Goal: Task Accomplishment & Management: Manage account settings

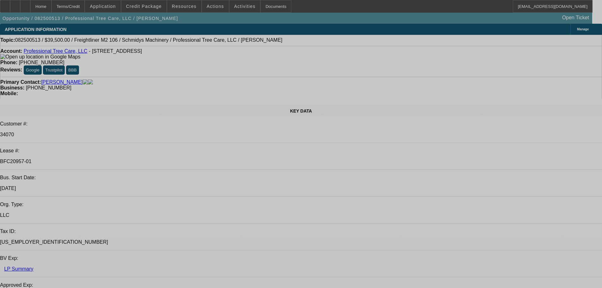
select select "0"
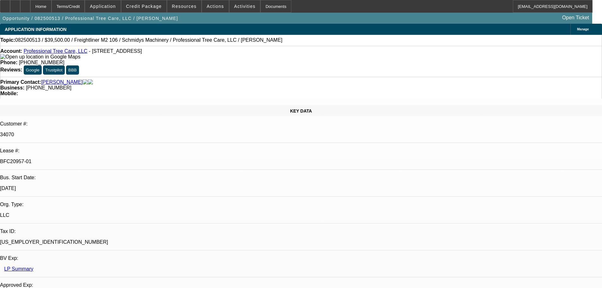
select select "0"
select select "6"
select select "0"
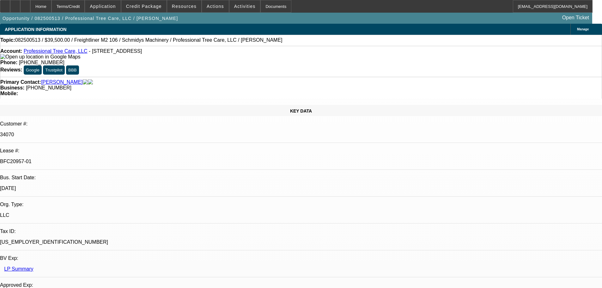
select select "0"
select select "6"
select select "0"
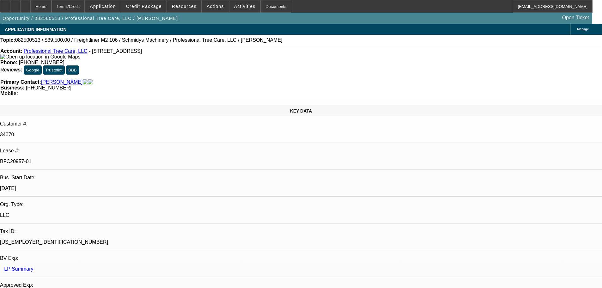
select select "6"
select select "0"
select select "6"
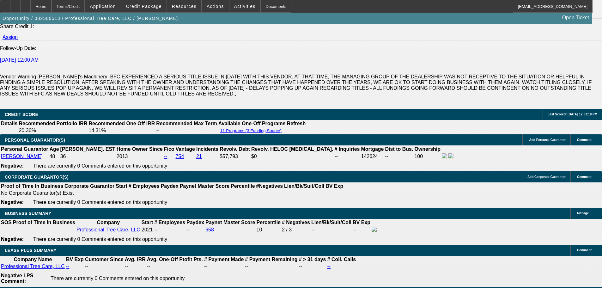
scroll to position [911, 0]
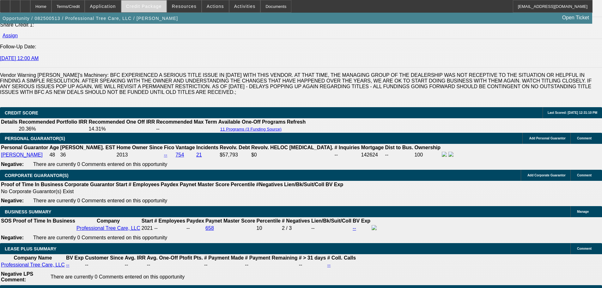
click at [147, 9] on span at bounding box center [143, 6] width 45 height 15
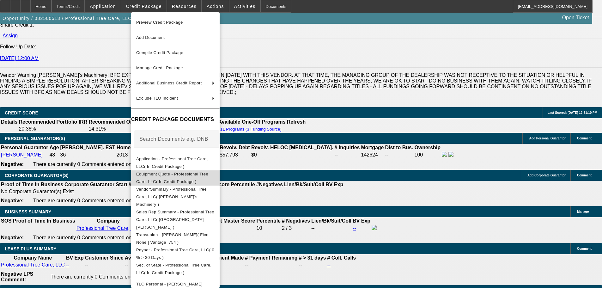
click at [189, 176] on span "Equipment Quote - Professional Tree Care, LLC( In Credit Package )" at bounding box center [172, 178] width 72 height 12
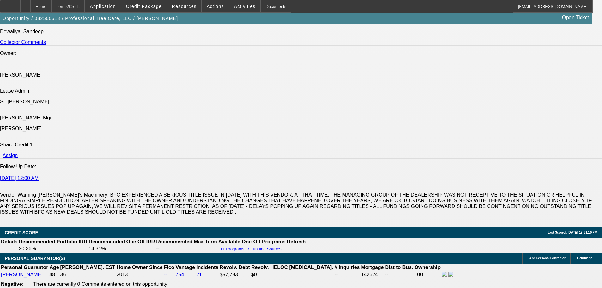
scroll to position [858, 0]
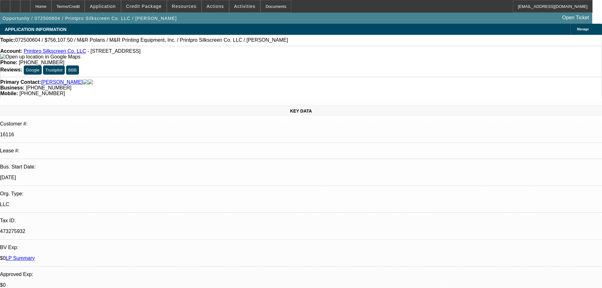
select select "0"
select select "2"
select select "0"
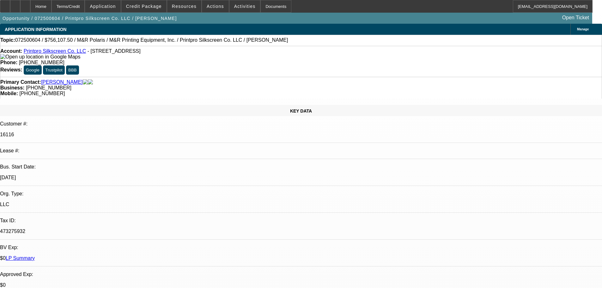
select select "0"
select select "2"
select select "0"
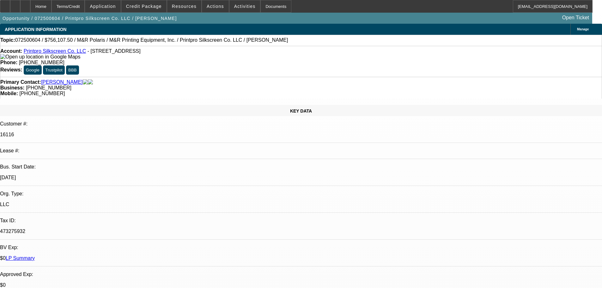
select select "0"
select select "2"
select select "0"
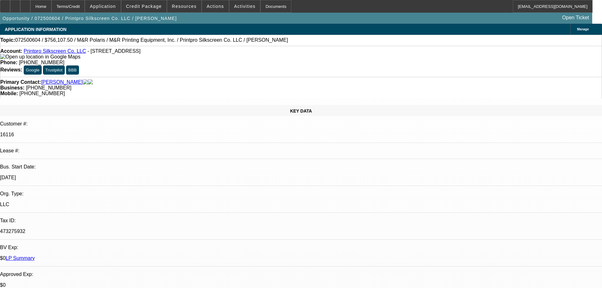
select select "2"
click at [157, 6] on span "Credit Package" at bounding box center [144, 6] width 36 height 5
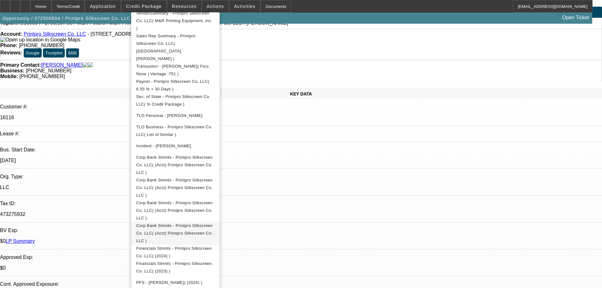
scroll to position [32, 0]
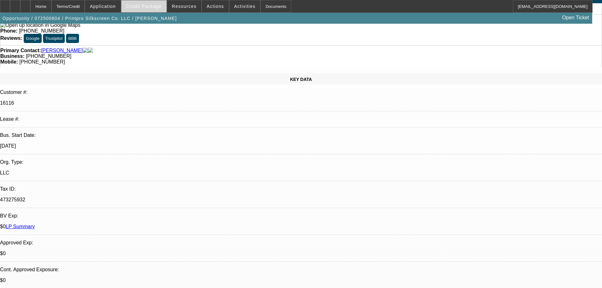
click at [151, 9] on span "Credit Package" at bounding box center [144, 6] width 36 height 5
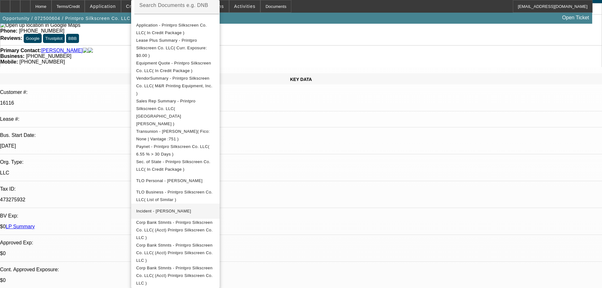
scroll to position [158, 0]
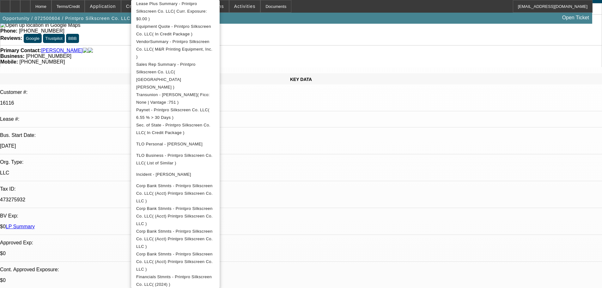
click at [115, 40] on div at bounding box center [301, 144] width 602 height 288
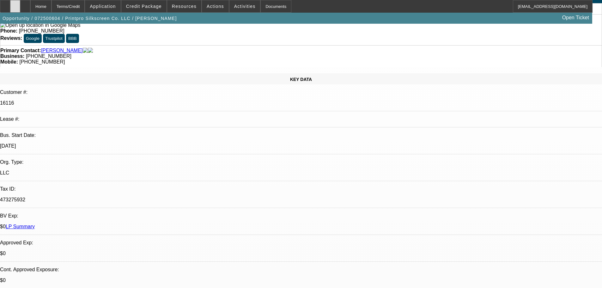
click at [15, 4] on icon at bounding box center [15, 4] width 0 height 0
click at [152, 10] on span at bounding box center [143, 6] width 45 height 15
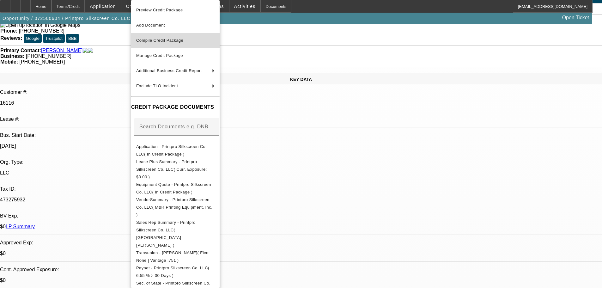
click at [175, 40] on span "Compile Credit Package" at bounding box center [159, 40] width 47 height 5
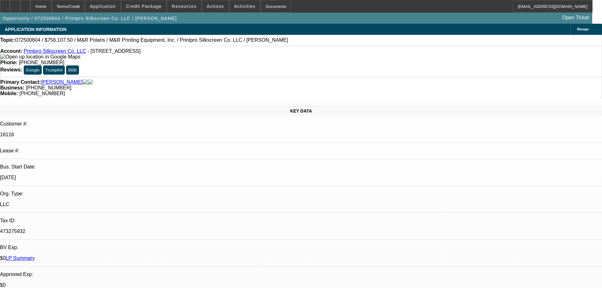
select select "0"
select select "2"
select select "0"
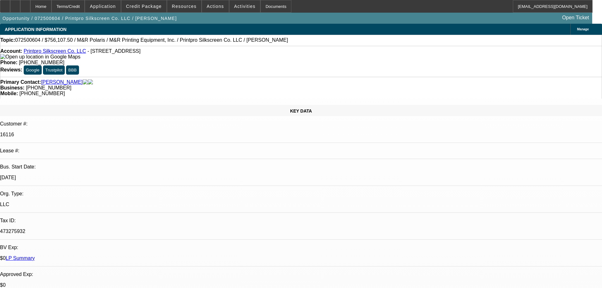
select select "0"
select select "2"
select select "0"
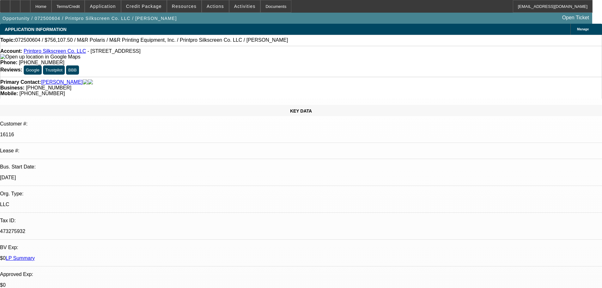
select select "0"
select select "2"
select select "0"
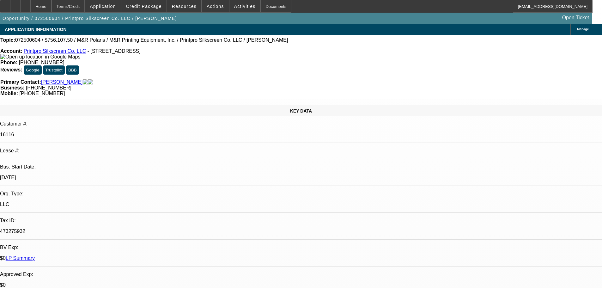
select select "2"
click at [150, 10] on span at bounding box center [143, 6] width 45 height 15
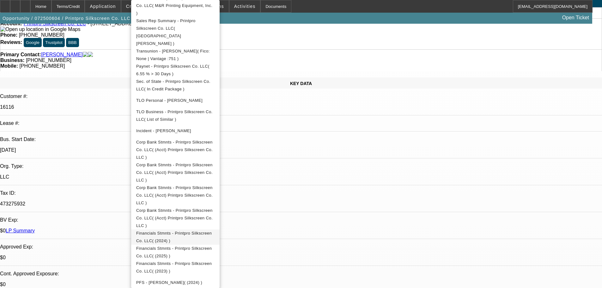
scroll to position [63, 0]
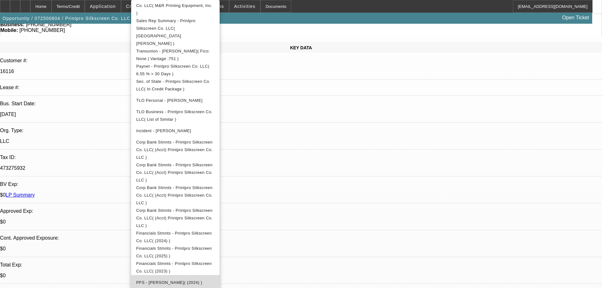
click at [192, 280] on span "PFS - Coughlin, Derek( (2024) )" at bounding box center [169, 282] width 66 height 5
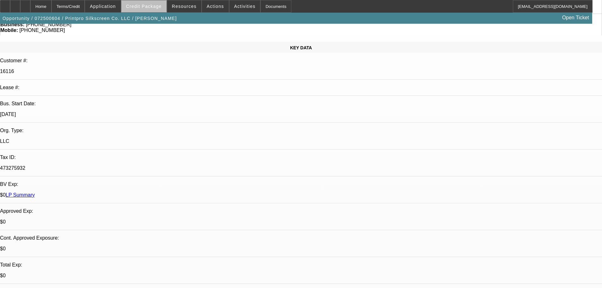
click at [156, 9] on span "Credit Package" at bounding box center [144, 6] width 36 height 5
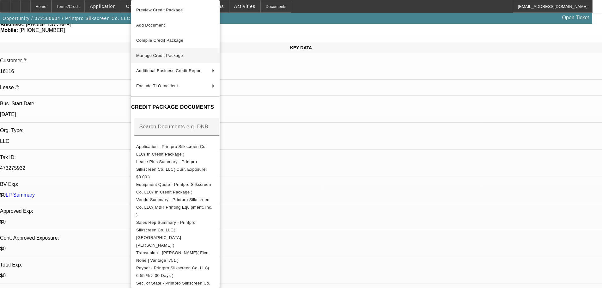
click at [165, 57] on span "Manage Credit Package" at bounding box center [159, 55] width 47 height 5
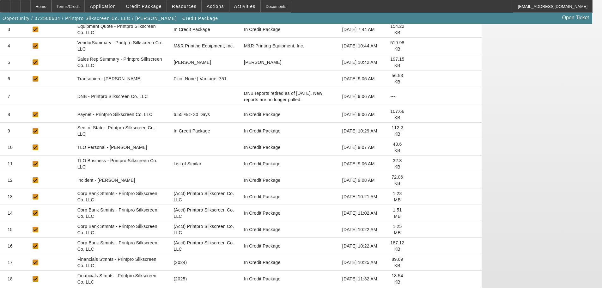
scroll to position [158, 0]
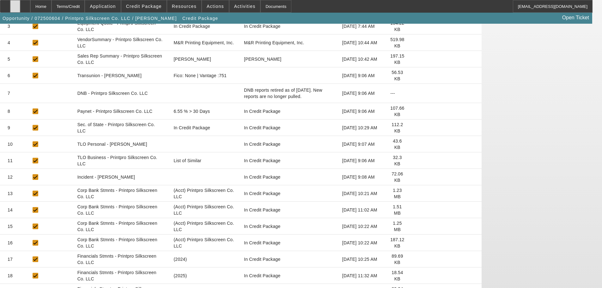
click at [20, 9] on div at bounding box center [15, 6] width 10 height 13
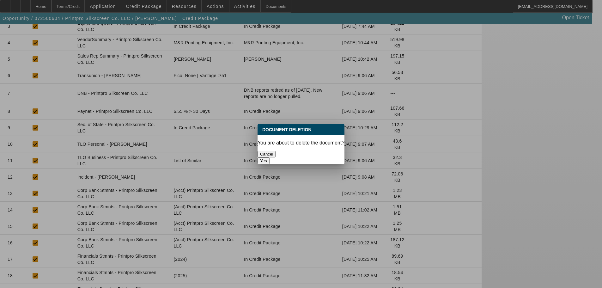
scroll to position [0, 0]
click at [270, 157] on button "Yes" at bounding box center [264, 160] width 12 height 7
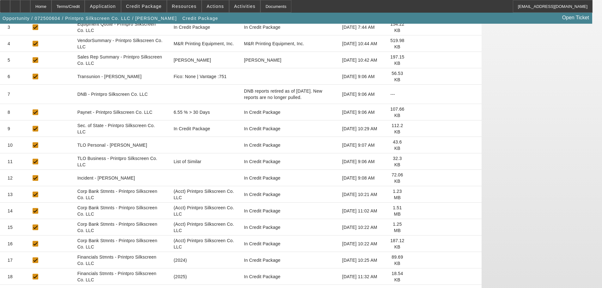
scroll to position [201, 0]
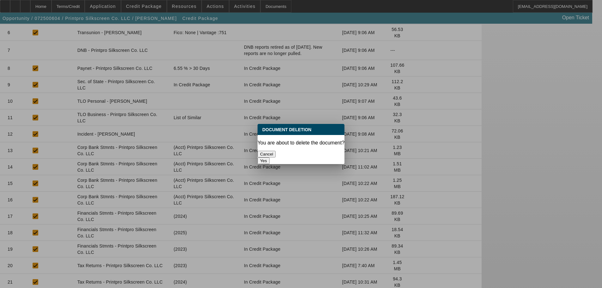
click at [270, 157] on button "Yes" at bounding box center [264, 160] width 12 height 7
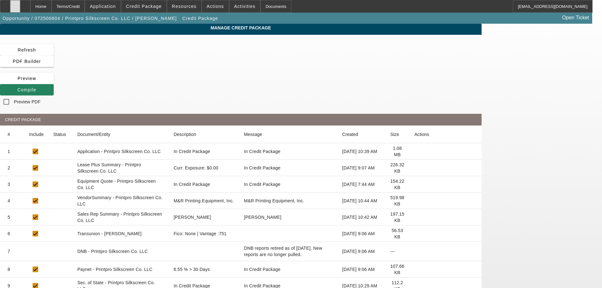
click at [15, 4] on icon at bounding box center [15, 4] width 0 height 0
click at [36, 87] on span "Compile" at bounding box center [26, 89] width 19 height 5
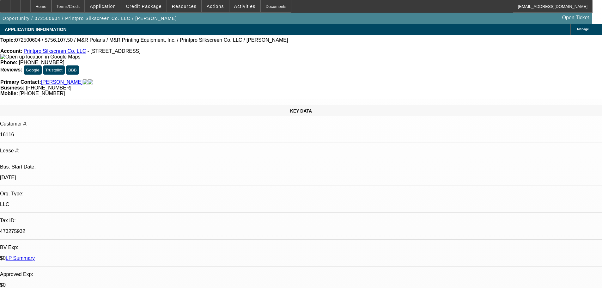
select select "0"
select select "2"
select select "0"
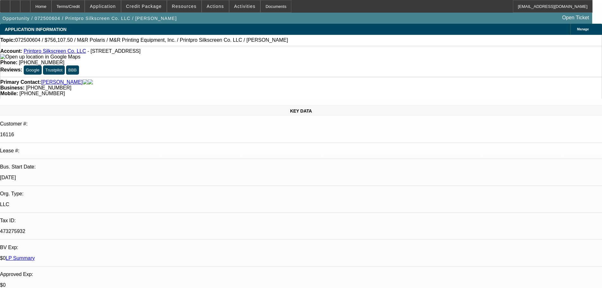
select select "0"
select select "2"
select select "0"
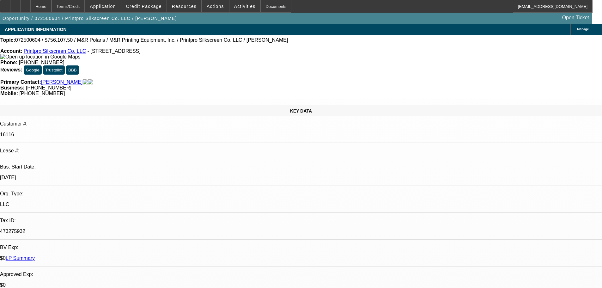
select select "0"
select select "2"
select select "0"
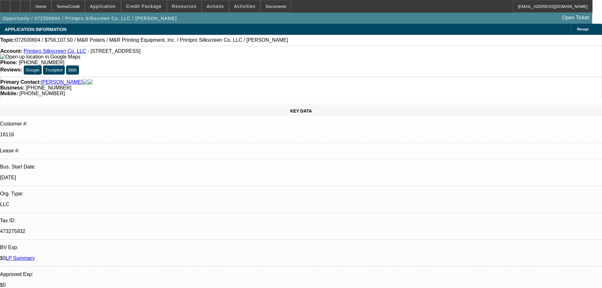
select select "2"
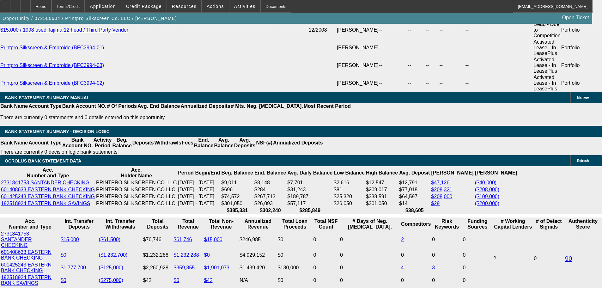
scroll to position [1265, 0]
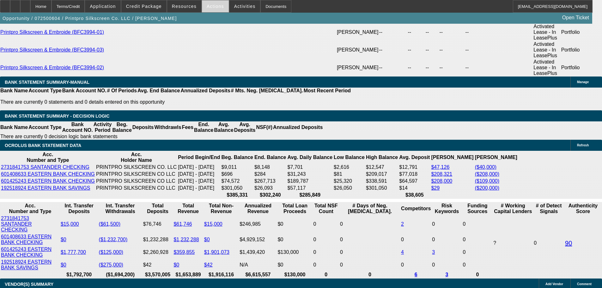
click at [213, 9] on span "Actions" at bounding box center [215, 6] width 17 height 5
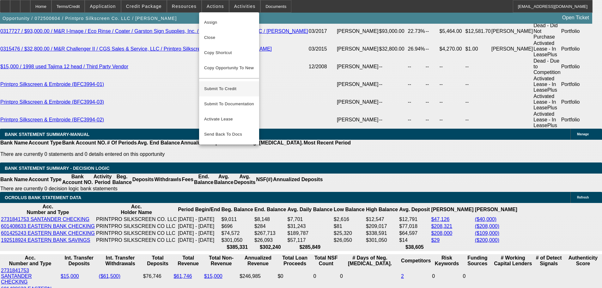
scroll to position [1202, 0]
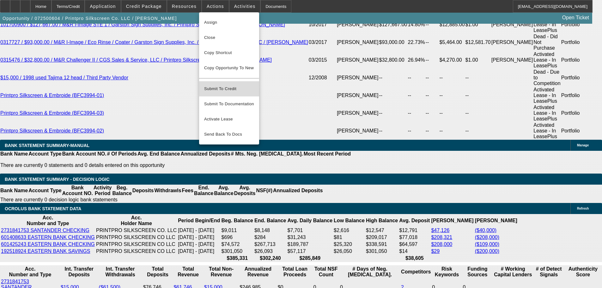
click at [239, 86] on span "Submit To Credit" at bounding box center [229, 89] width 50 height 8
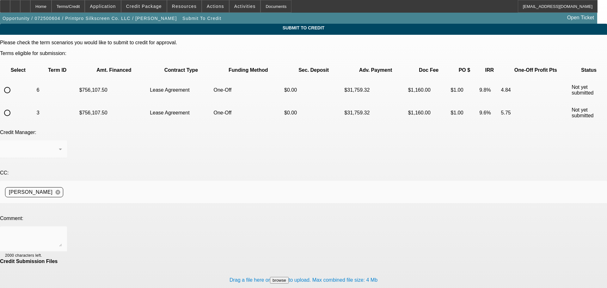
click at [14, 84] on input "radio" at bounding box center [7, 90] width 13 height 13
radio input "true"
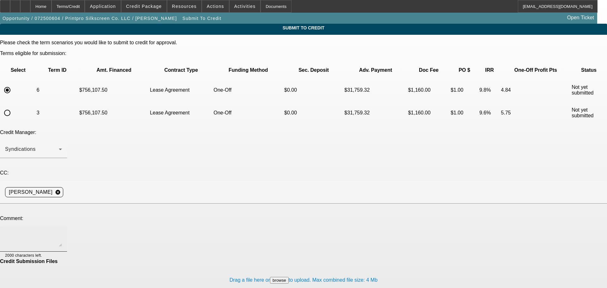
click at [62, 231] on textarea at bounding box center [33, 238] width 57 height 15
type textarea "The full 2023 tax return is in the file. 2024 is on extension. They did also pr…"
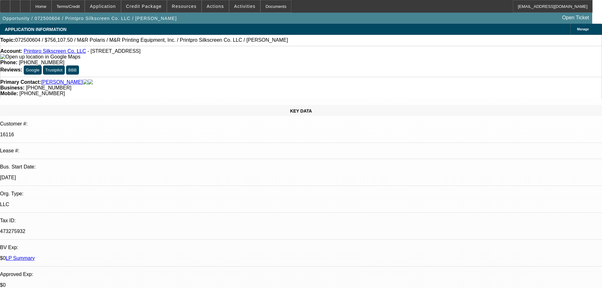
select select "0"
select select "2"
select select "0"
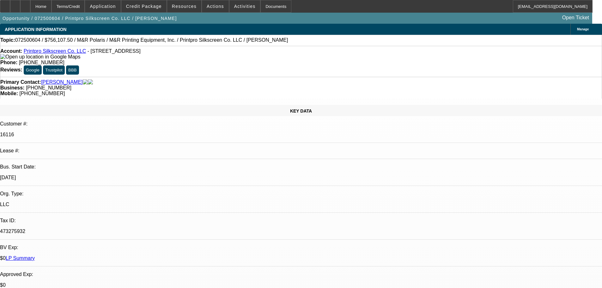
select select "0"
select select "2"
select select "0"
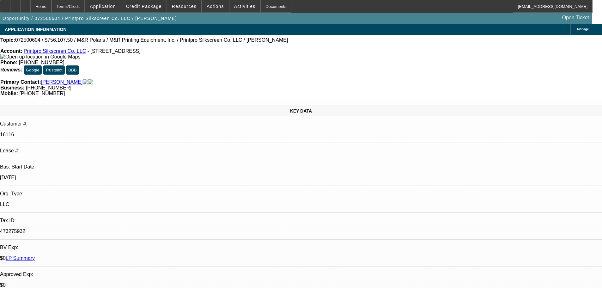
select select "0"
select select "2"
select select "0"
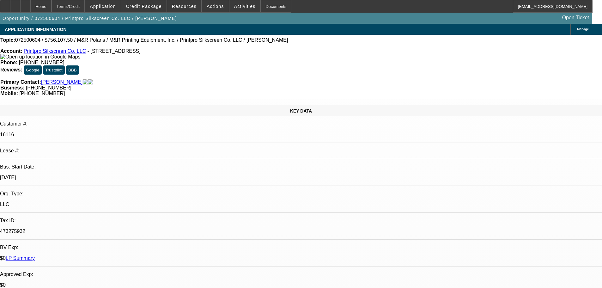
select select "2"
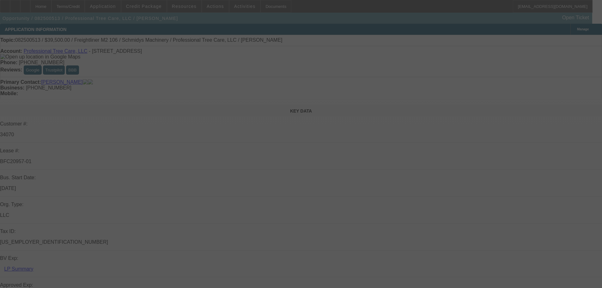
select select "0"
select select "6"
select select "0"
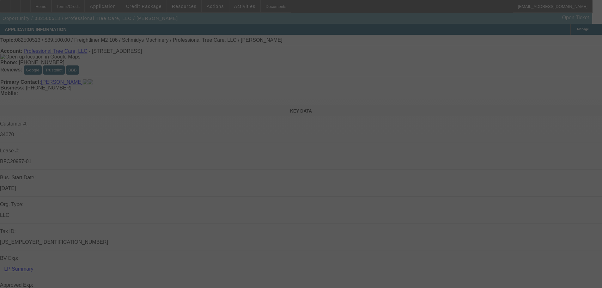
select select "0"
select select "6"
select select "0"
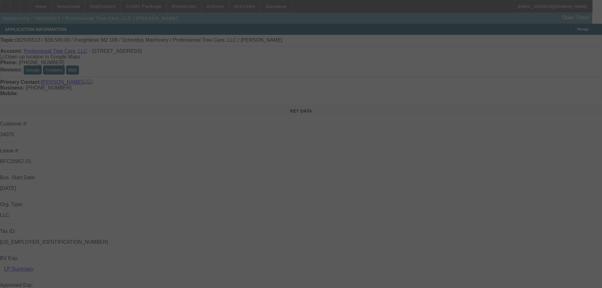
select select "0"
select select "6"
select select "0"
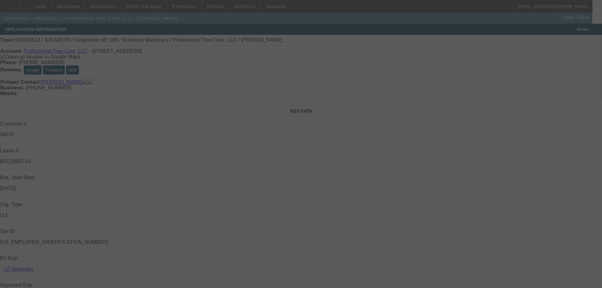
select select "6"
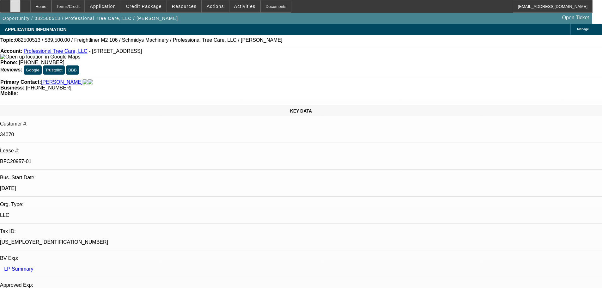
click at [15, 4] on icon at bounding box center [15, 4] width 0 height 0
click at [154, 6] on span "Credit Package" at bounding box center [144, 6] width 36 height 5
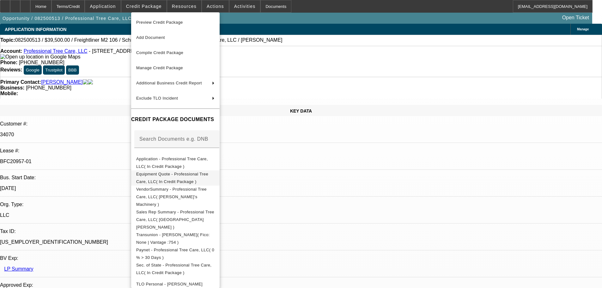
click at [184, 173] on span "Equipment Quote - Professional Tree Care, LLC( In Credit Package )" at bounding box center [175, 177] width 78 height 15
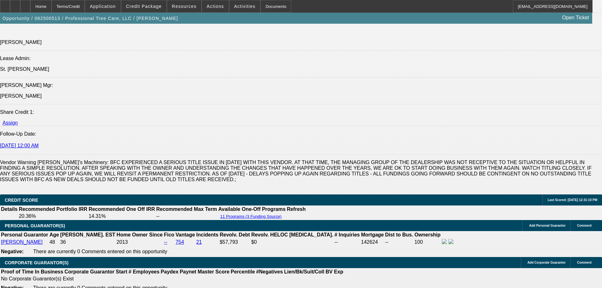
scroll to position [822, 0]
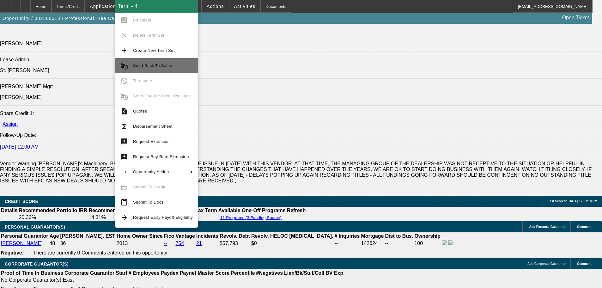
click at [170, 68] on span "Send Back To Sales" at bounding box center [152, 65] width 39 height 5
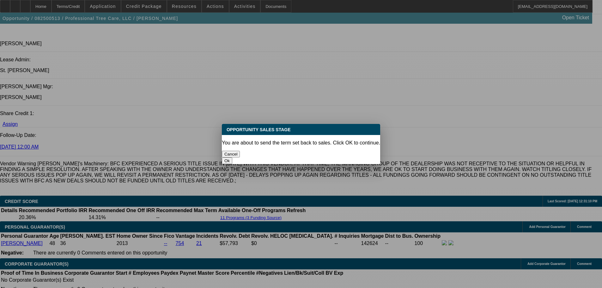
click at [232, 157] on button "Ok" at bounding box center [227, 160] width 10 height 7
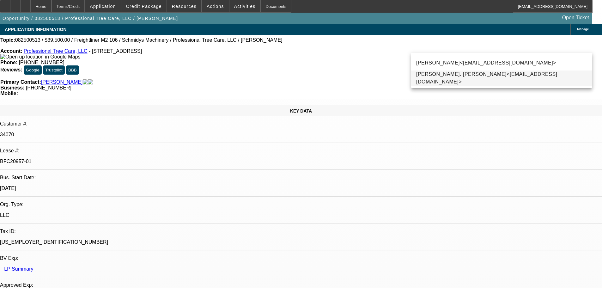
type input "kim"
click at [451, 79] on span "Kim St. Laurent<KStLaurent@beaconfunding.com>" at bounding box center [501, 78] width 171 height 15
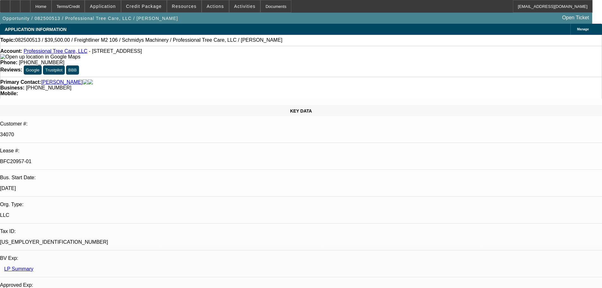
type textarea "VIN was off by one digit, correcting and resending so we can issue new docs"
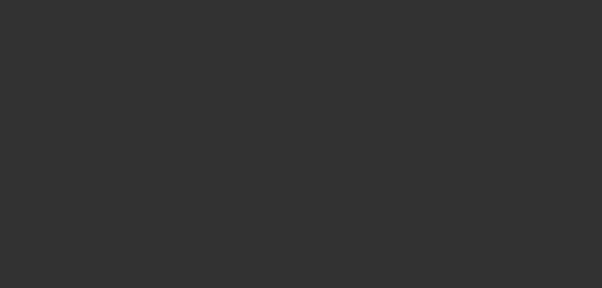
select select "0"
select select "6"
select select "0"
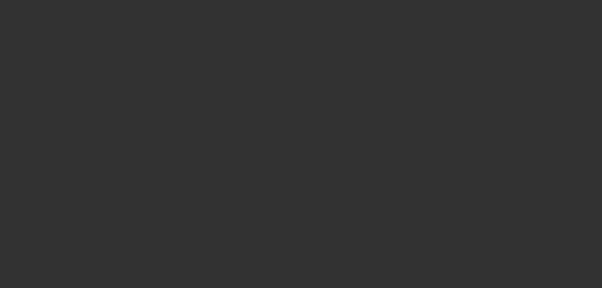
select select "0"
select select "6"
select select "0"
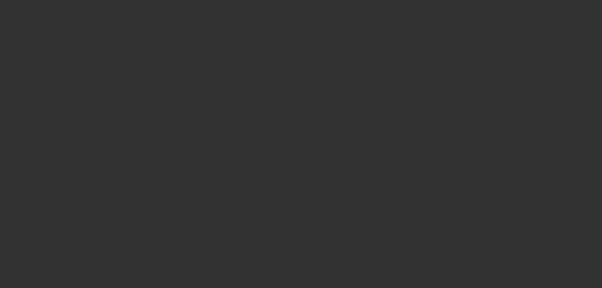
select select "0"
select select "6"
select select "0"
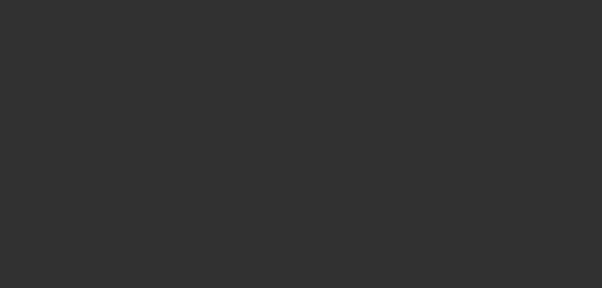
select select "6"
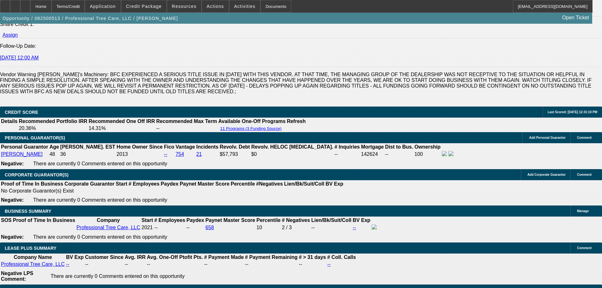
scroll to position [822, 0]
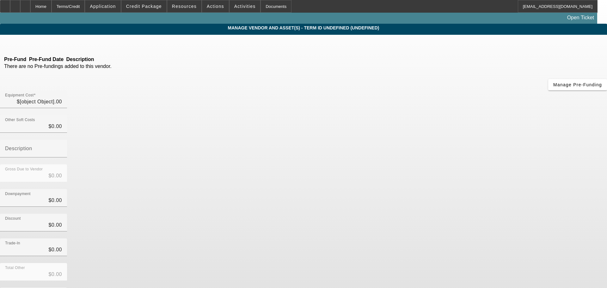
type input "$69,500.00"
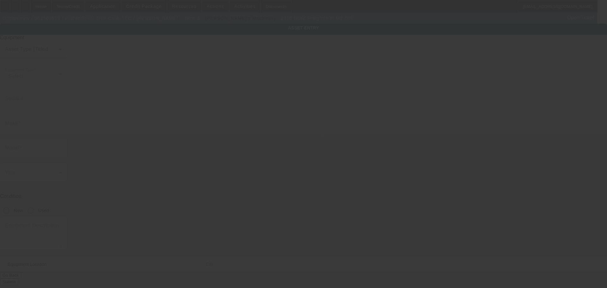
type input "1FVACXDT2ASAN8864"
type input "Freightliner"
type input "M2 106"
radio input "true"
type textarea "with a 20x6 Dump Bed Includes all options, attachments and accessories"
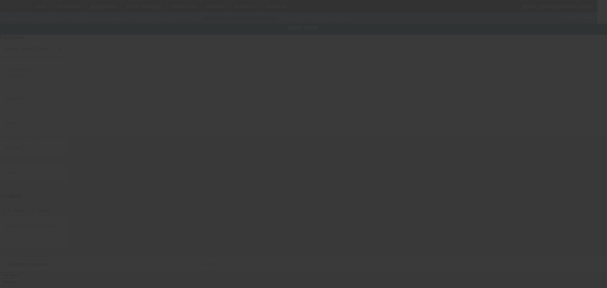
type input "126 S County Road 575 E"
type input "Avon"
type input "46123"
type input "Hendricks"
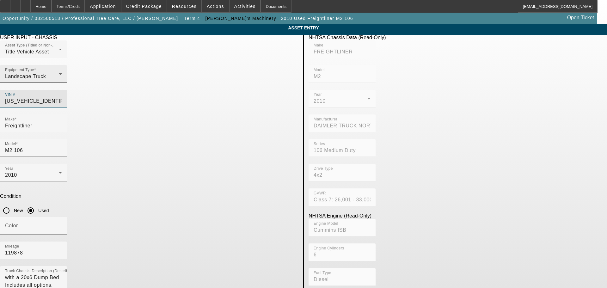
drag, startPoint x: 270, startPoint y: 89, endPoint x: 191, endPoint y: 88, distance: 78.4
click at [194, 90] on div "Asset Type (Titled or Non-Titled) Title Vehicle Asset Equipment Type Landscape …" at bounding box center [149, 77] width 299 height 74
paste input "1FVACXDT2ADAN8864"
type input "1FVACXDT2ADAN8864"
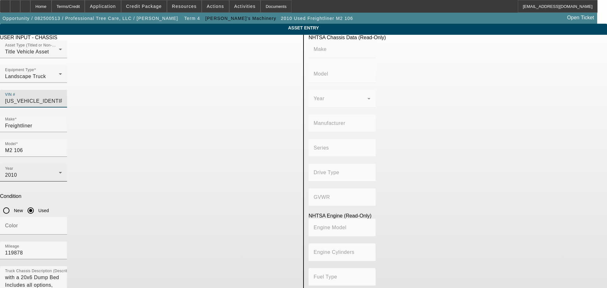
click at [62, 164] on div "Year 2010" at bounding box center [33, 173] width 57 height 18
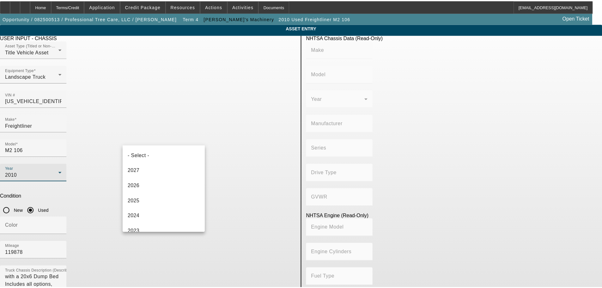
scroll to position [204, 0]
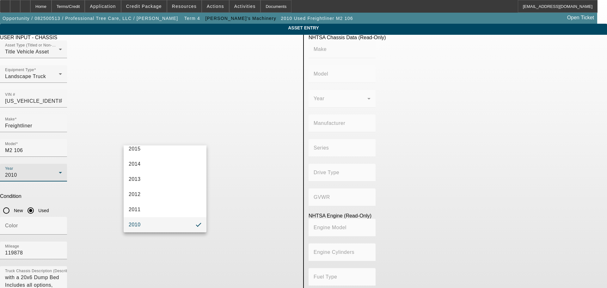
type input "FREIGHTLINER"
type input "M2"
type input "DAIMLER TRUCK NORTH AMERICA LLC"
type input "106 Medium Duty"
type input "4x2"
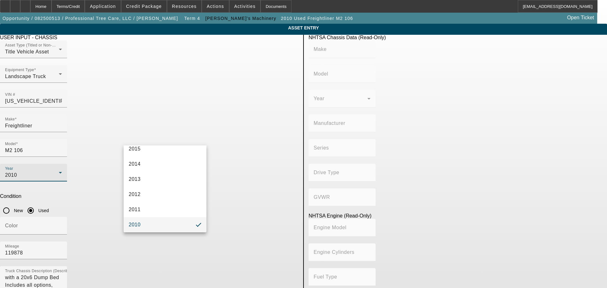
type input "Class 7: 26,001 - 33,000 lb (11,794 - 14,969 kg)"
type input "Cummins ISB"
type input "6"
type input "Diesel"
type input "408.85908543470"
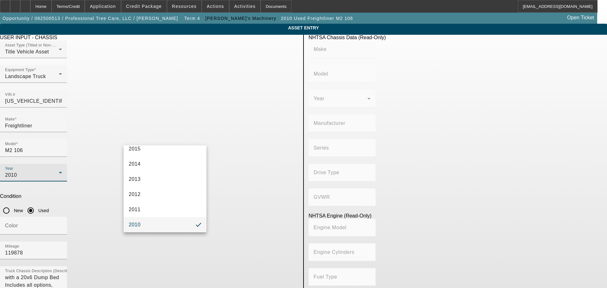
type input "6.7"
click at [170, 140] on div at bounding box center [303, 144] width 607 height 288
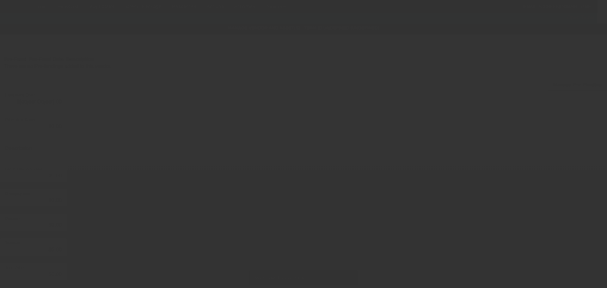
type input "$69,500.00"
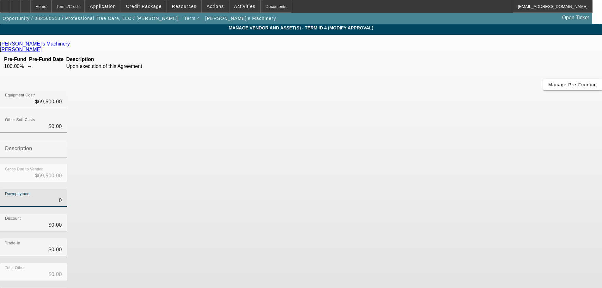
drag, startPoint x: 359, startPoint y: 127, endPoint x: 436, endPoint y: 121, distance: 76.7
click at [436, 189] on div "Downpayment 0" at bounding box center [301, 201] width 602 height 25
type input "3"
type input "$3.00"
type input "$69,497.00"
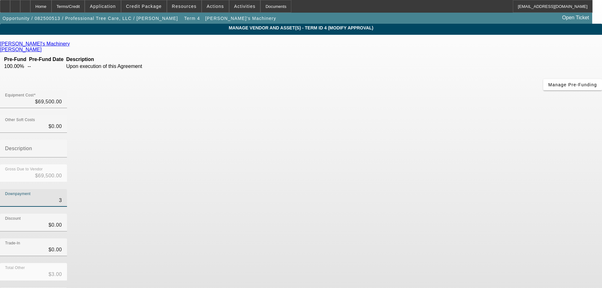
type input "30"
type input "$30.00"
type input "$69,470.00"
type input "300"
type input "$300.00"
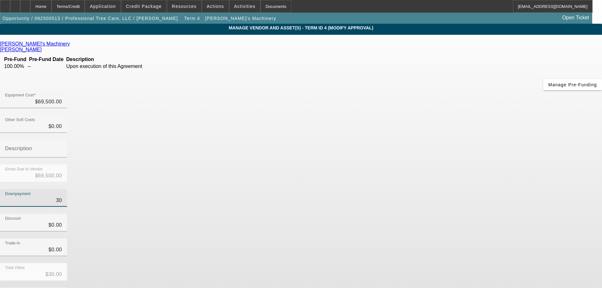
type input "$69,200.00"
type input "3000"
type input "$3,000.00"
type input "$66,500.00"
type input "30000"
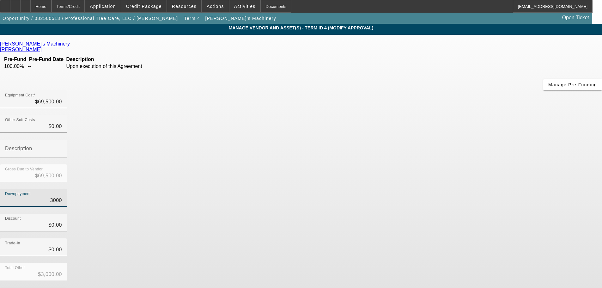
type input "$30,000.00"
type input "$39,500.00"
type input "$30,000.00"
click at [436, 189] on div "Downpayment $30,000.00" at bounding box center [301, 201] width 602 height 25
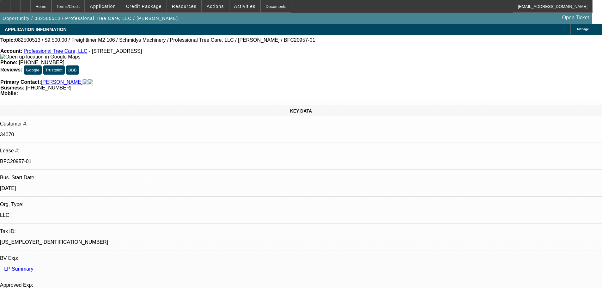
select select "0"
select select "6"
select select "0"
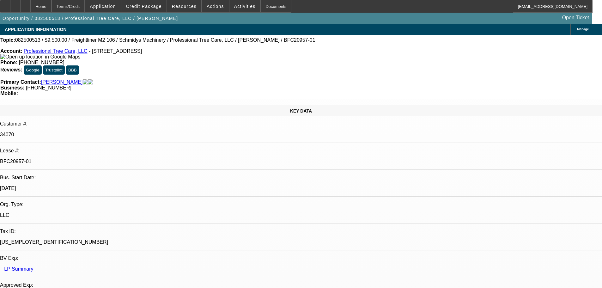
select select "0"
select select "6"
select select "0"
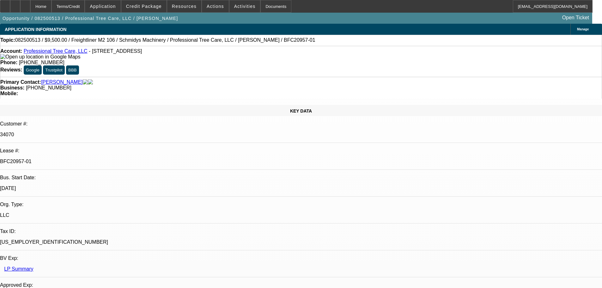
select select "0"
select select "6"
select select "0"
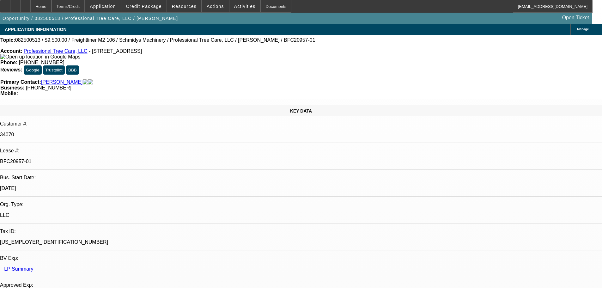
select select "6"
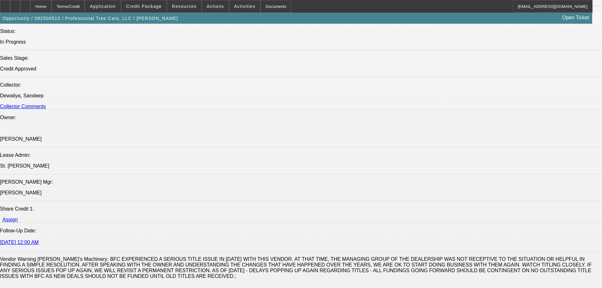
scroll to position [917, 0]
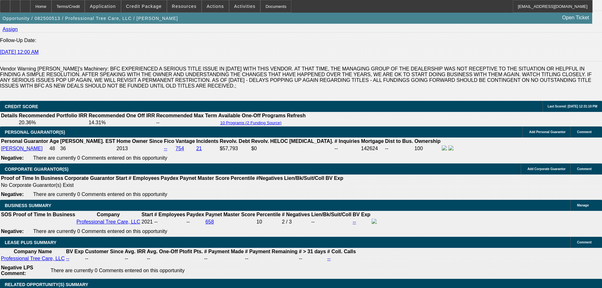
drag, startPoint x: 114, startPoint y: 124, endPoint x: 146, endPoint y: 124, distance: 32.6
type input "$0.00"
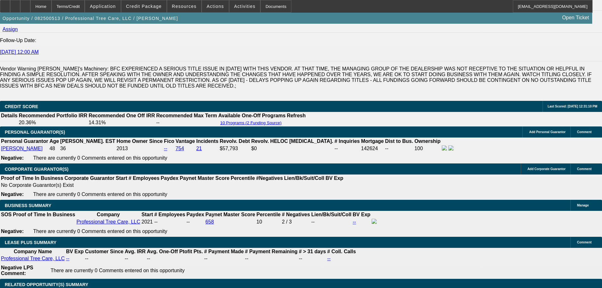
type input "UNKNOWN"
type input "$1,028.67"
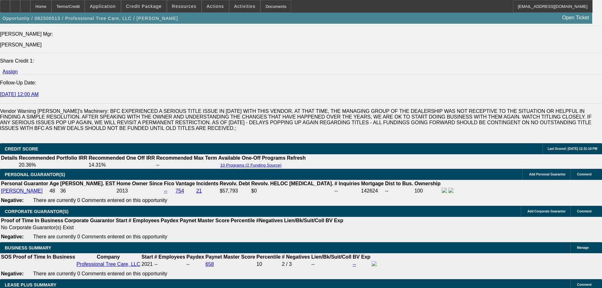
scroll to position [791, 0]
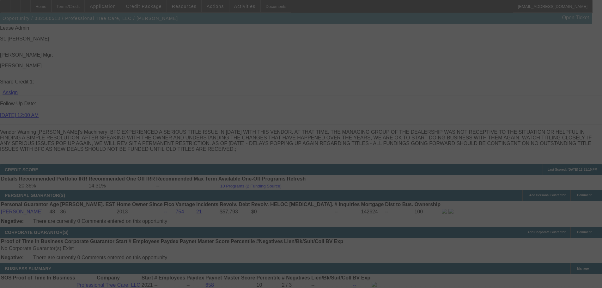
scroll to position [949, 0]
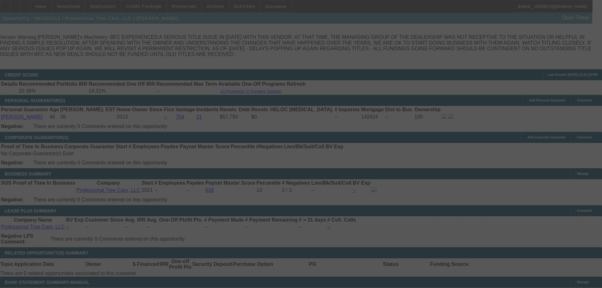
select select "0"
select select "6"
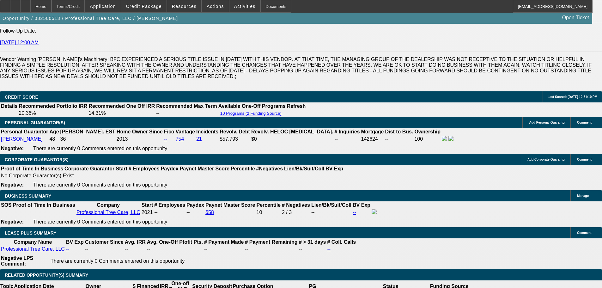
scroll to position [931, 0]
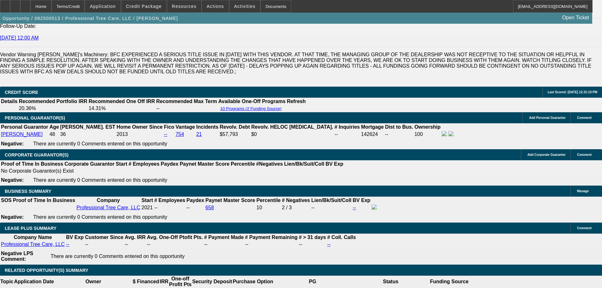
drag, startPoint x: 120, startPoint y: 107, endPoint x: 149, endPoint y: 108, distance: 28.8
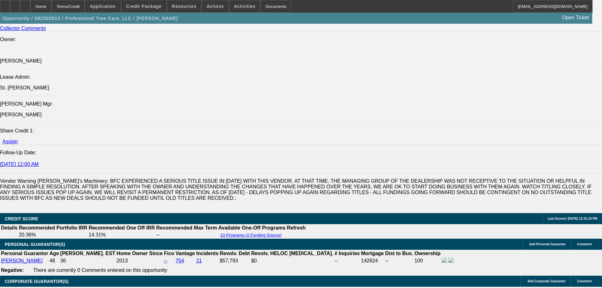
type input "$0.00"
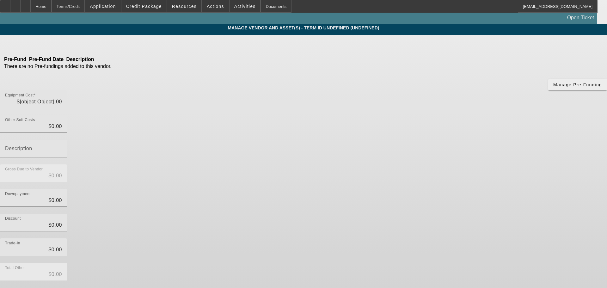
type input "$69,500.00"
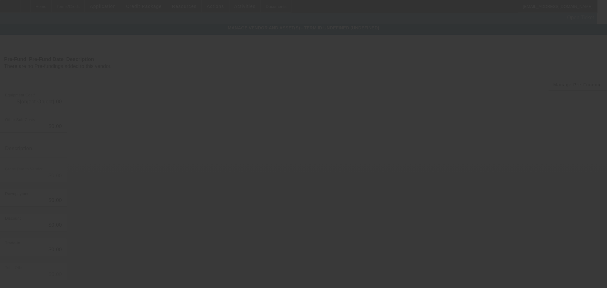
type input "$30,000.00"
type input "$39,500.00"
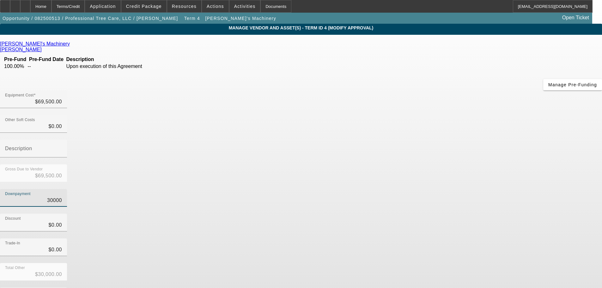
drag, startPoint x: 356, startPoint y: 127, endPoint x: 425, endPoint y: 118, distance: 69.2
click at [413, 189] on div "Downpayment 30000" at bounding box center [301, 201] width 602 height 25
type input "0"
type input "$0.00"
type input "$69,500.00"
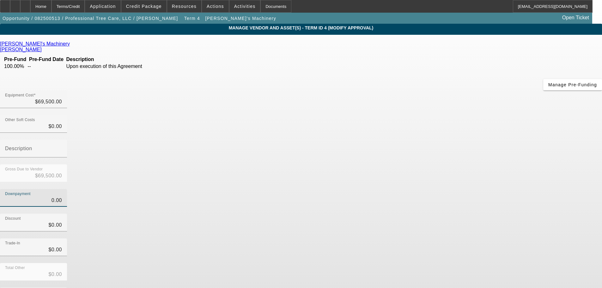
click at [425, 189] on div "Downpayment 0.00" at bounding box center [301, 201] width 602 height 25
type input "$0.00"
click at [425, 189] on div "Downpayment $0.00" at bounding box center [301, 201] width 602 height 25
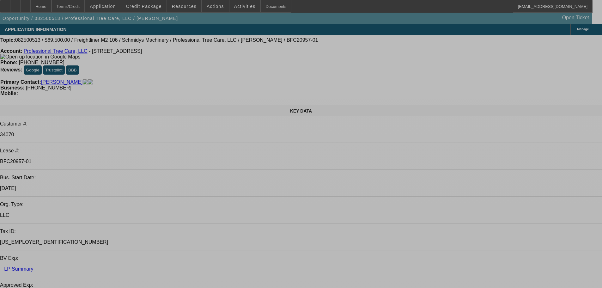
select select "0"
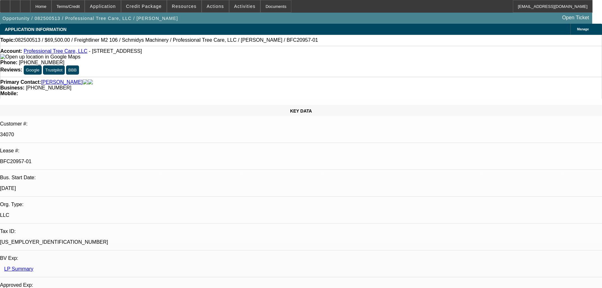
select select "0"
select select "6"
select select "0"
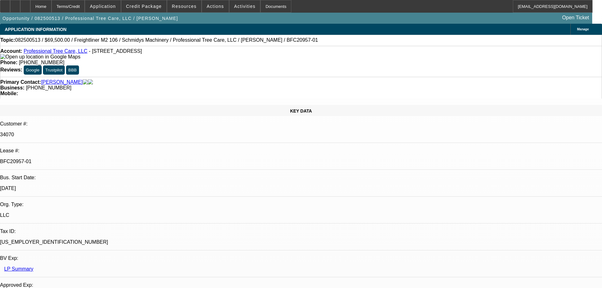
select select "0"
select select "6"
select select "0"
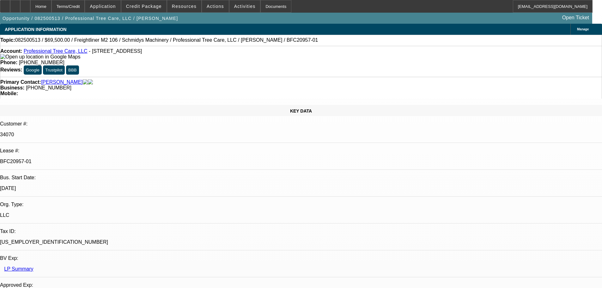
select select "6"
select select "0"
select select "6"
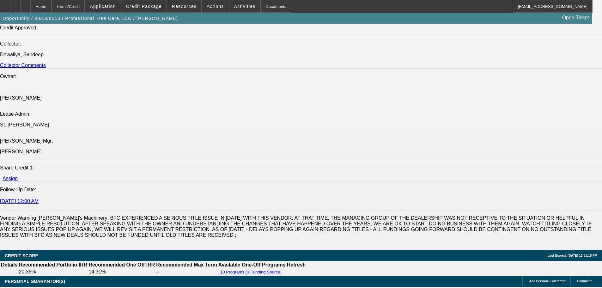
scroll to position [917, 0]
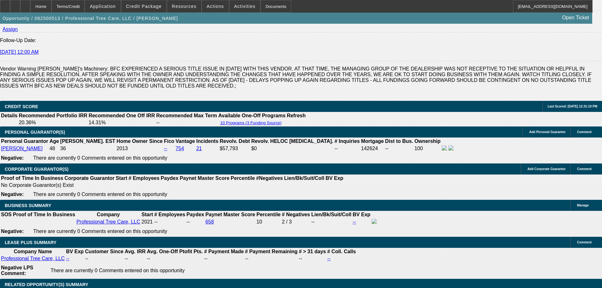
drag, startPoint x: 118, startPoint y: 121, endPoint x: 204, endPoint y: 115, distance: 86.2
type input "$30,000.00"
type input "UNKNOWN"
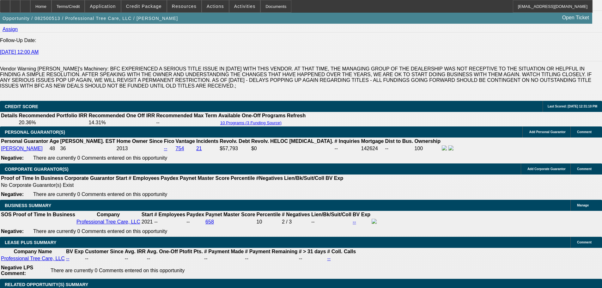
type input "$1,028.67"
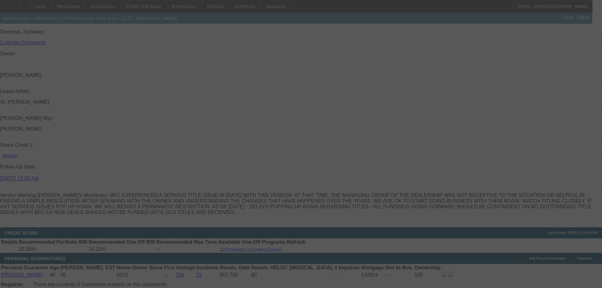
select select "0"
select select "6"
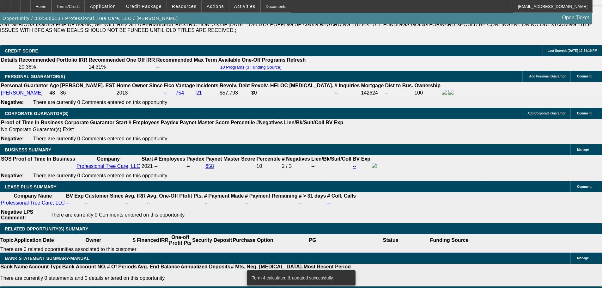
scroll to position [980, 0]
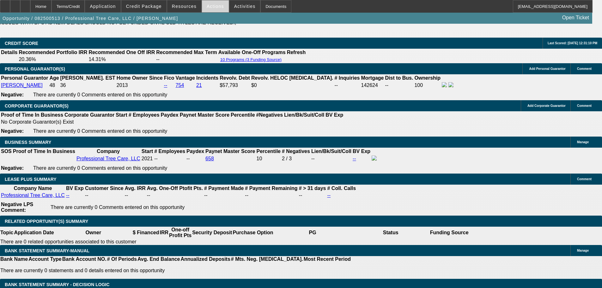
click at [218, 9] on span at bounding box center [215, 6] width 27 height 15
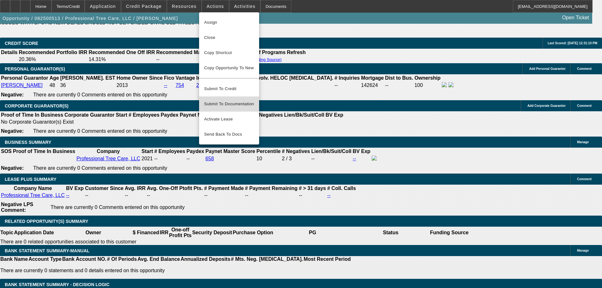
click at [234, 100] on span "Submit To Documentation" at bounding box center [229, 104] width 50 height 8
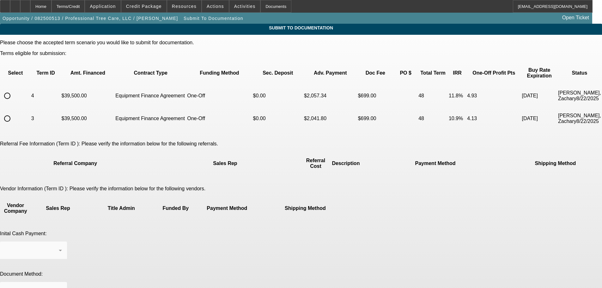
click at [14, 89] on input "radio" at bounding box center [7, 95] width 13 height 13
radio input "true"
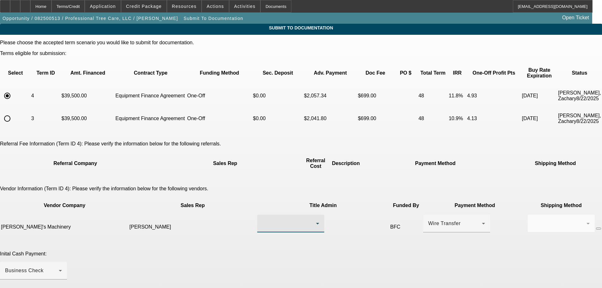
click at [264, 220] on div at bounding box center [289, 224] width 54 height 8
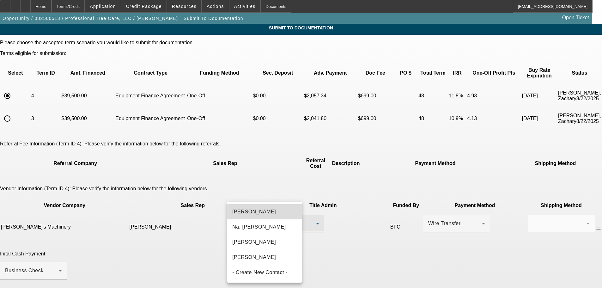
click at [265, 213] on span "Kelch, Jessika" at bounding box center [254, 212] width 44 height 8
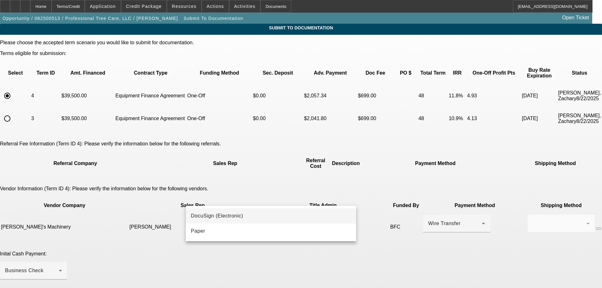
click at [269, 218] on mat-option "DocuSign (Electronic)" at bounding box center [271, 215] width 170 height 15
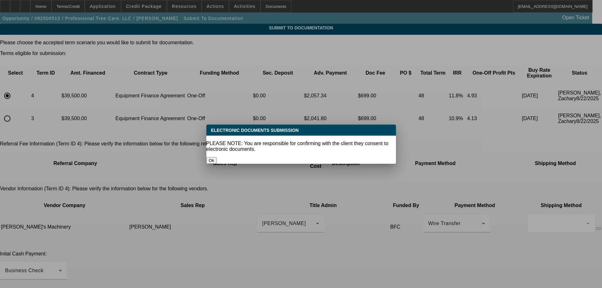
click at [217, 157] on button "Ok" at bounding box center [212, 160] width 10 height 7
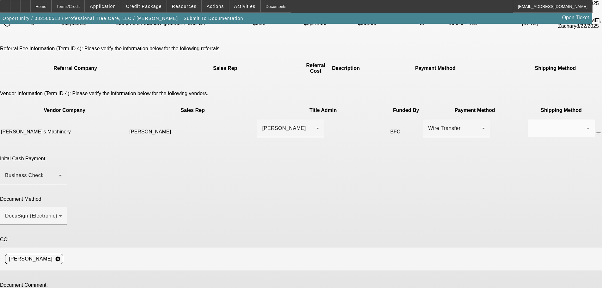
scroll to position [111, 0]
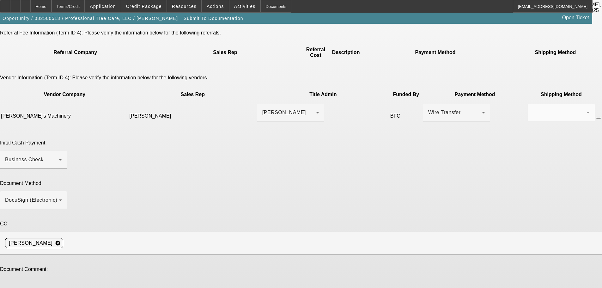
click at [62, 282] on textarea at bounding box center [33, 289] width 57 height 15
type textarea "Hi Kim, the VIN was off by one digit. The revised invoice is in the file, pleas…"
type textarea "updated VIN"
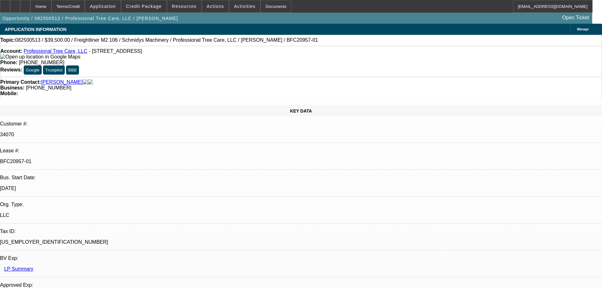
select select "0"
select select "6"
select select "0"
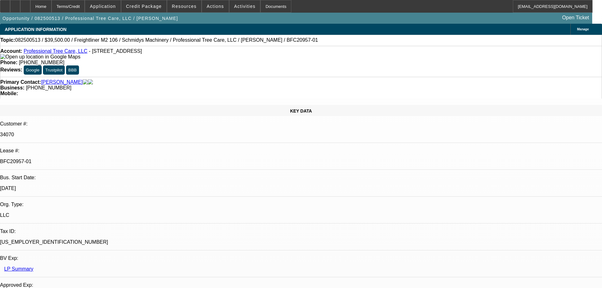
select select "0"
select select "6"
select select "0"
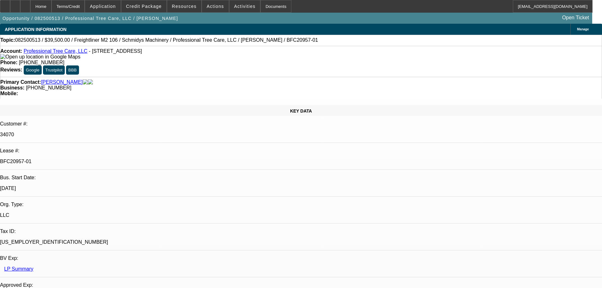
select select "0"
select select "6"
select select "0"
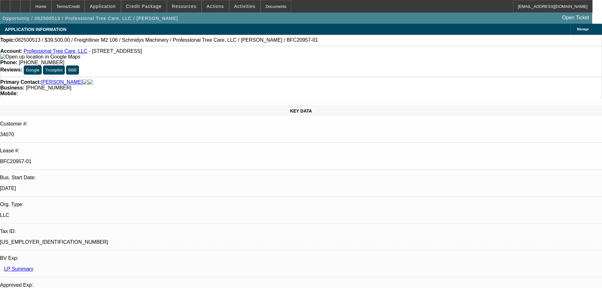
select select "6"
click at [20, 11] on div at bounding box center [15, 6] width 10 height 13
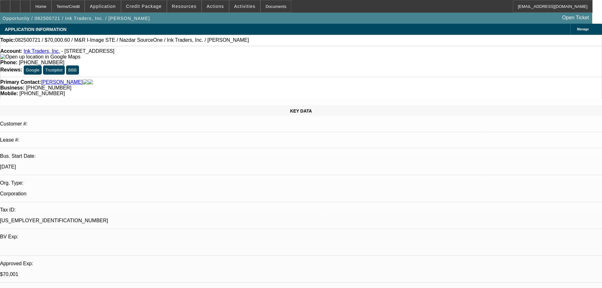
select select "0"
select select "2"
select select "0.1"
select select "4"
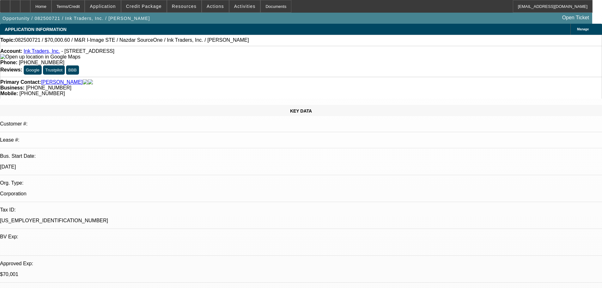
select select "0"
select select "2"
select select "0.1"
select select "4"
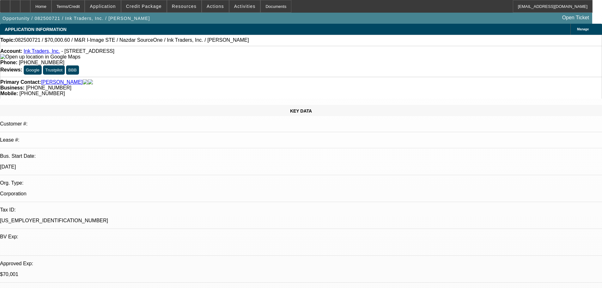
select select "0"
select select "2"
select select "0.1"
select select "4"
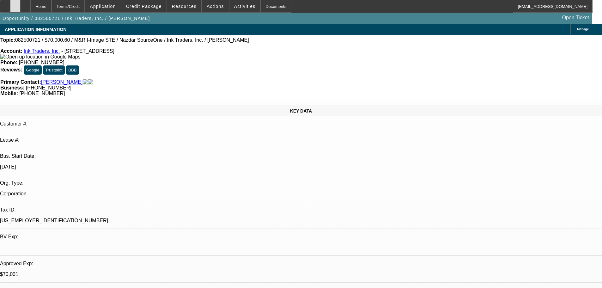
click at [15, 4] on icon at bounding box center [15, 4] width 0 height 0
click at [157, 8] on span "Credit Package" at bounding box center [144, 6] width 36 height 5
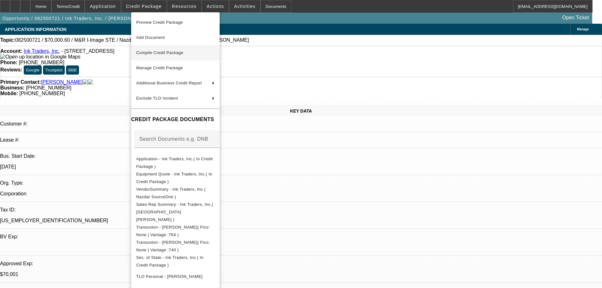
click at [182, 56] on span "Compile Credit Package" at bounding box center [175, 53] width 78 height 8
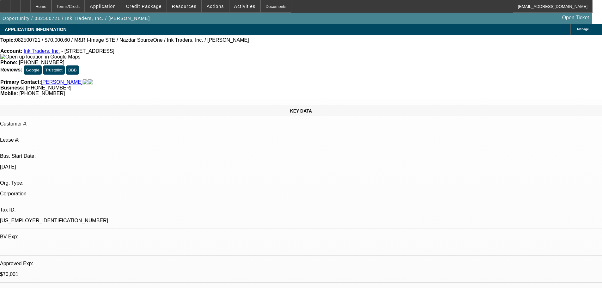
select select "0"
select select "2"
select select "0.1"
select select "4"
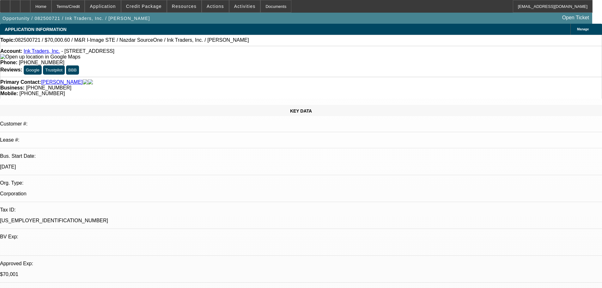
select select "0"
select select "2"
select select "0.1"
select select "4"
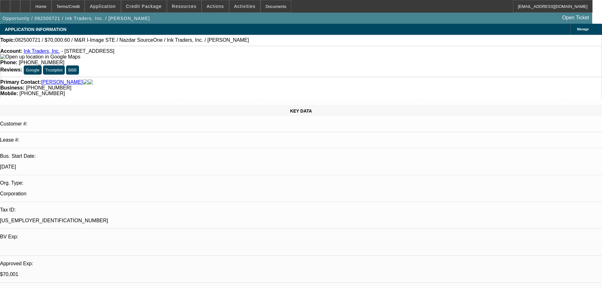
select select "0"
select select "2"
select select "0.1"
select select "4"
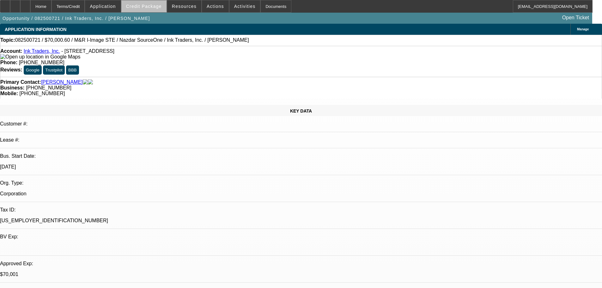
click at [158, 8] on span "Credit Package" at bounding box center [144, 6] width 36 height 5
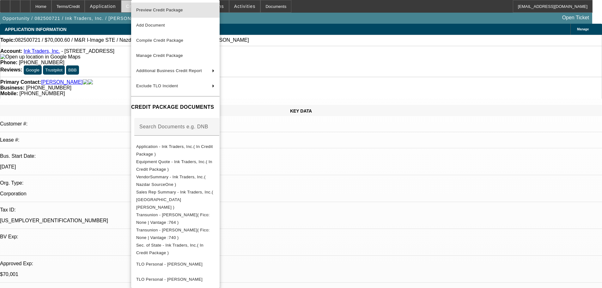
click at [158, 8] on span "Preview Credit Package" at bounding box center [159, 10] width 47 height 5
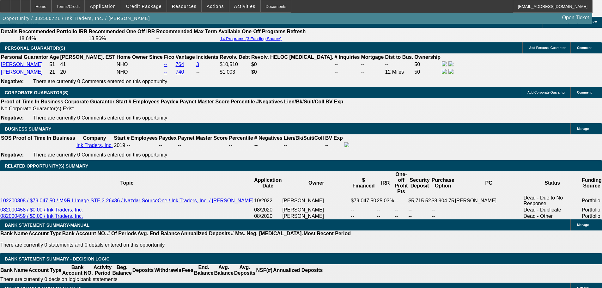
scroll to position [917, 0]
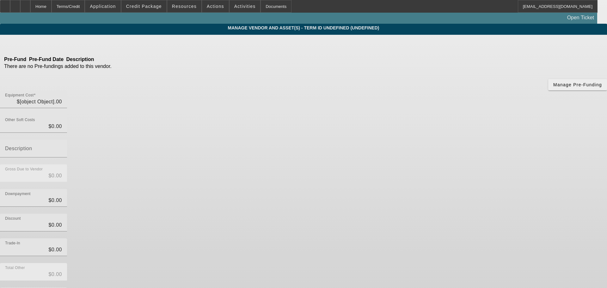
type input "$96,396.60"
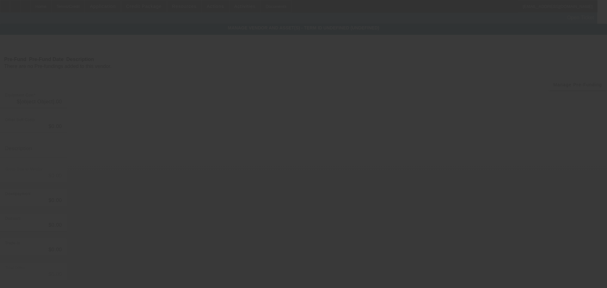
type input "$96,396.60"
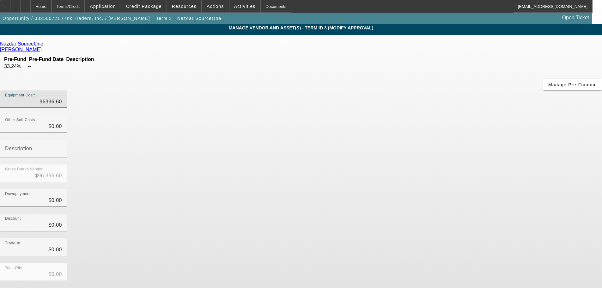
drag, startPoint x: 360, startPoint y: 56, endPoint x: 439, endPoint y: 47, distance: 79.8
click at [439, 90] on div "Equipment Cost 96396.60" at bounding box center [301, 102] width 602 height 25
type input "9"
type input "$9.00"
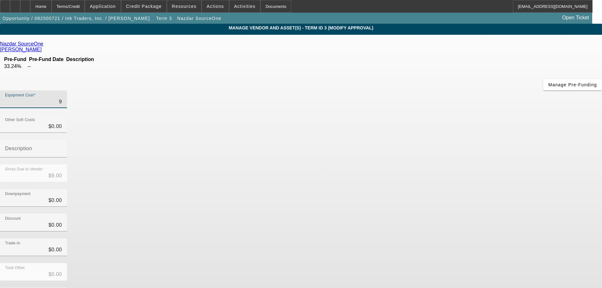
type input "92"
type input "$92.00"
type input "923"
type input "$923.00"
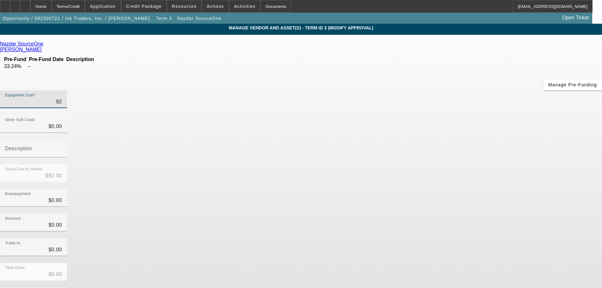
type input "$923.00"
type input "9233"
type input "$9,233.00"
type input "92339"
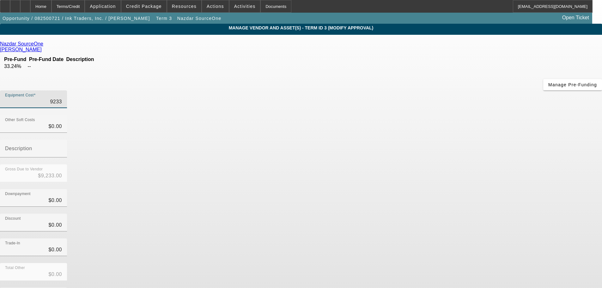
type input "$92,339.00"
click at [458, 238] on div "Trade-In $0.00" at bounding box center [301, 250] width 602 height 25
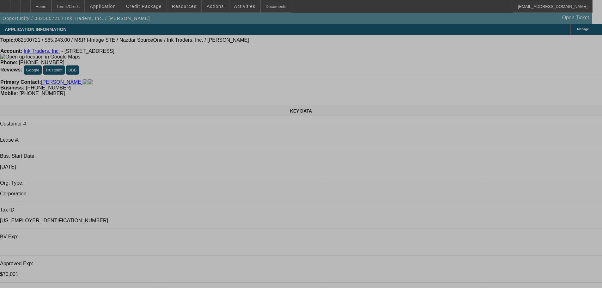
select select "0"
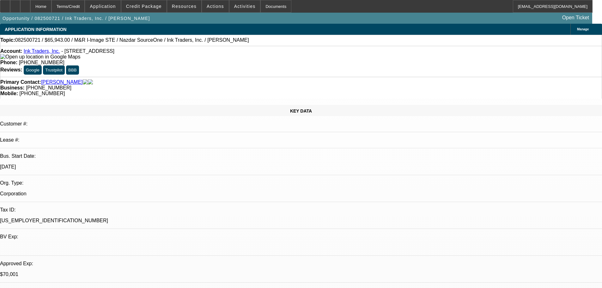
select select "2"
select select "0.1"
select select "4"
select select "0"
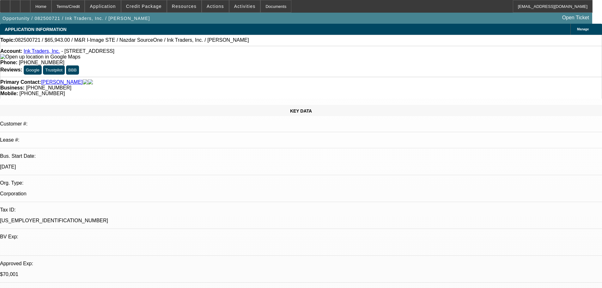
select select "2"
select select "0.1"
select select "4"
select select "0"
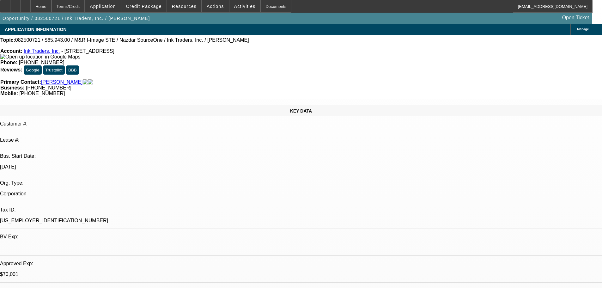
select select "2"
select select "0.1"
select select "4"
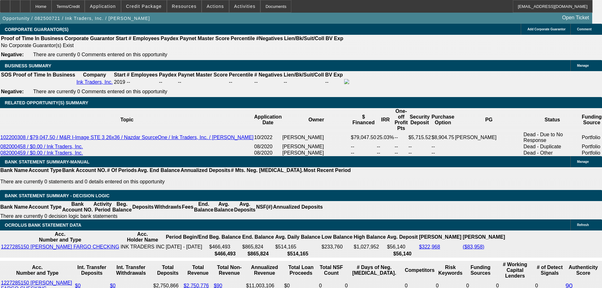
scroll to position [970, 0]
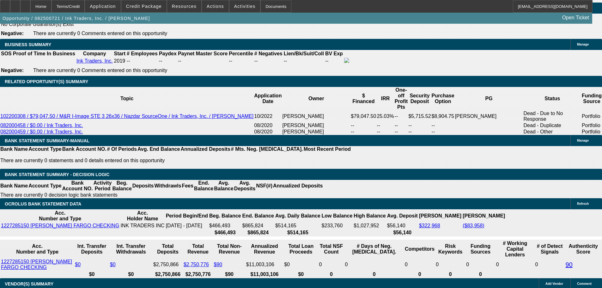
drag, startPoint x: 108, startPoint y: 136, endPoint x: 147, endPoint y: 133, distance: 38.6
type input "$25,339.00"
type input "UNKNOWN"
type input "$4,993.58"
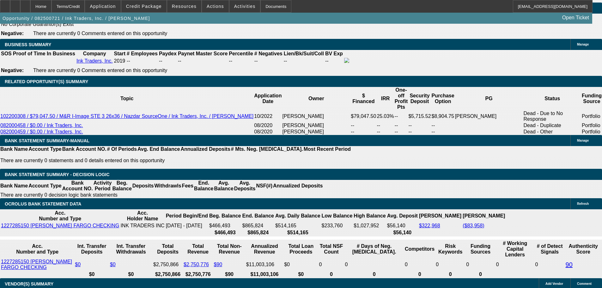
type input "$2,496.79"
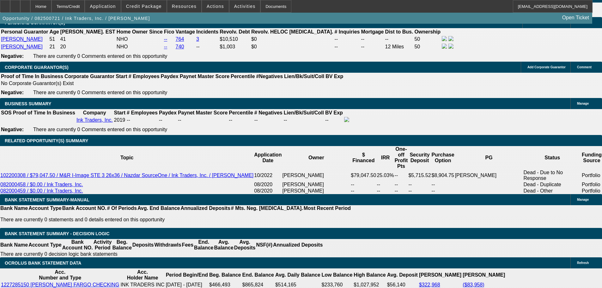
scroll to position [907, 0]
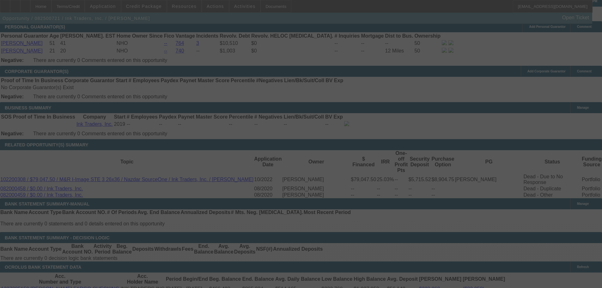
select select "0"
select select "2"
select select "0.1"
select select "4"
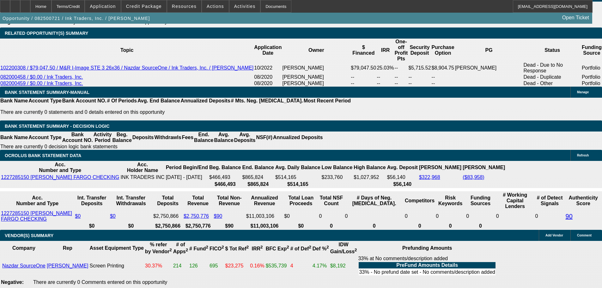
scroll to position [1033, 0]
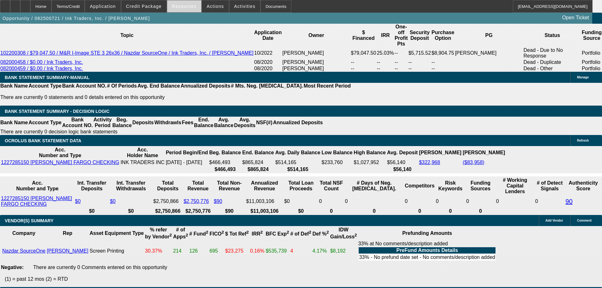
click at [184, 9] on span "Resources" at bounding box center [184, 6] width 25 height 5
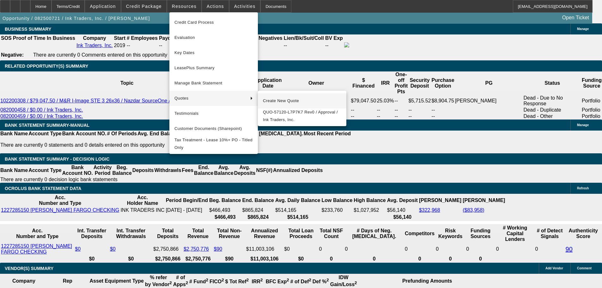
scroll to position [938, 0]
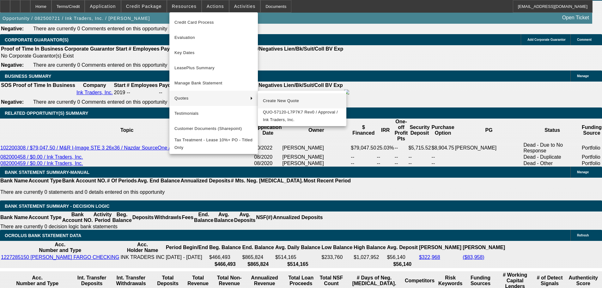
click at [284, 100] on span "Create New Quote" at bounding box center [302, 101] width 78 height 8
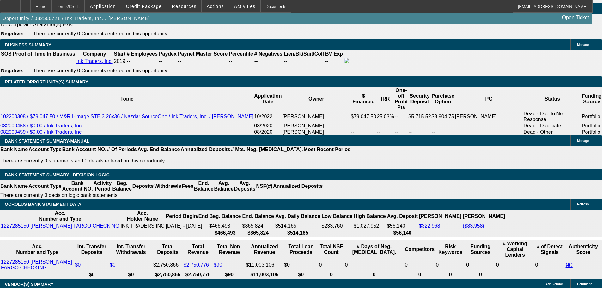
scroll to position [970, 0]
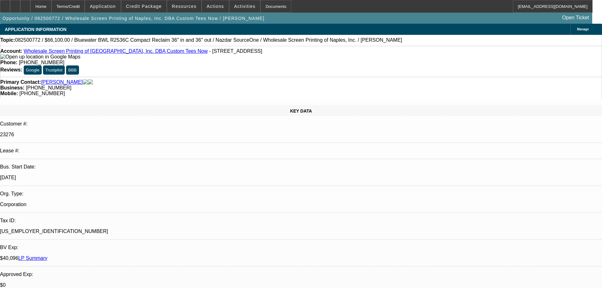
select select "0"
select select "2"
click at [20, 10] on div at bounding box center [15, 6] width 10 height 13
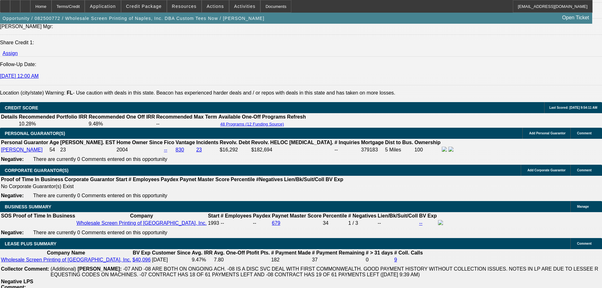
scroll to position [949, 0]
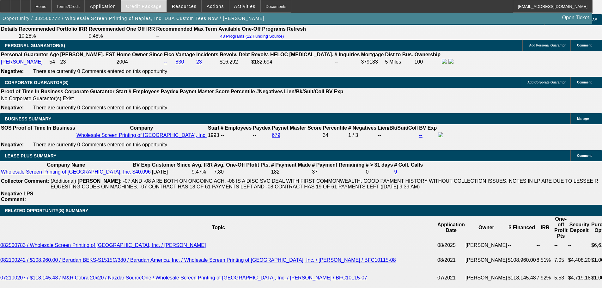
click at [160, 5] on span "Credit Package" at bounding box center [144, 6] width 36 height 5
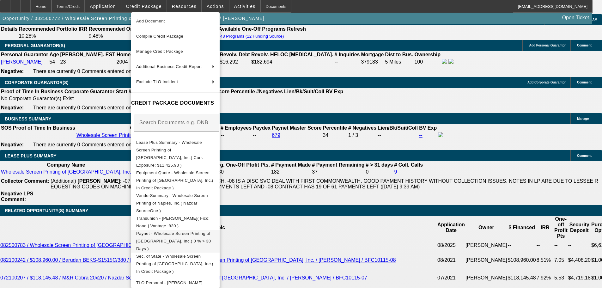
scroll to position [26, 0]
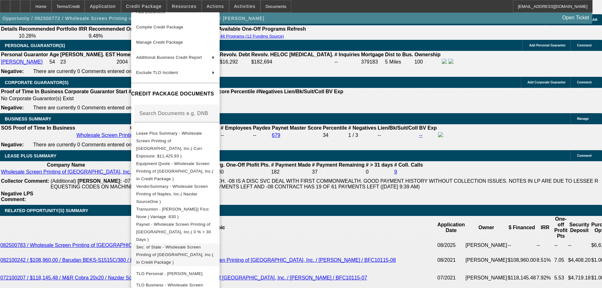
click at [194, 245] on span "Sec. of State - Wholesale Screen Printing of [GEOGRAPHIC_DATA], Inc.( In Credit…" at bounding box center [174, 255] width 77 height 20
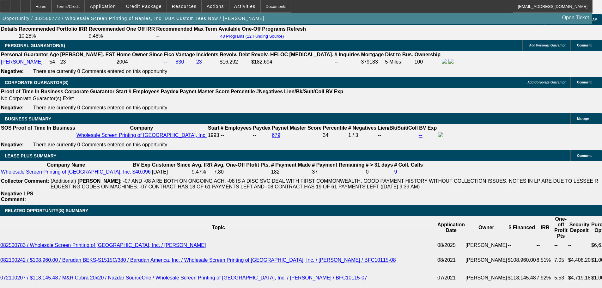
drag, startPoint x: 40, startPoint y: 90, endPoint x: 279, endPoint y: 103, distance: 238.8
copy div "Wholesale Screen Printing of Naples, Inc. is a long-standing BFC lessee with an…"
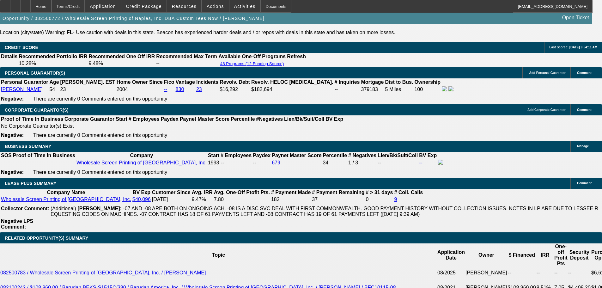
scroll to position [822, 0]
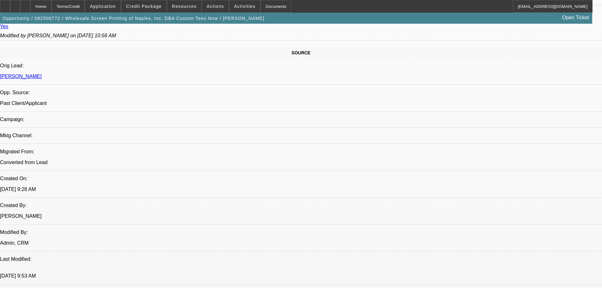
scroll to position [379, 0]
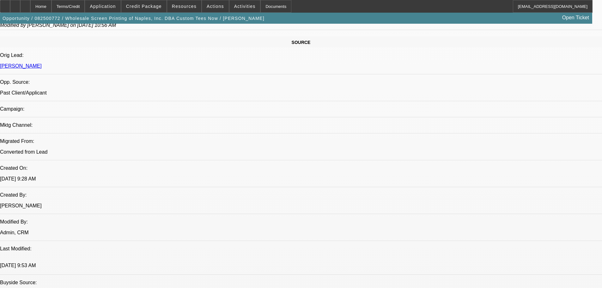
click at [156, 9] on span "Credit Package" at bounding box center [144, 6] width 36 height 5
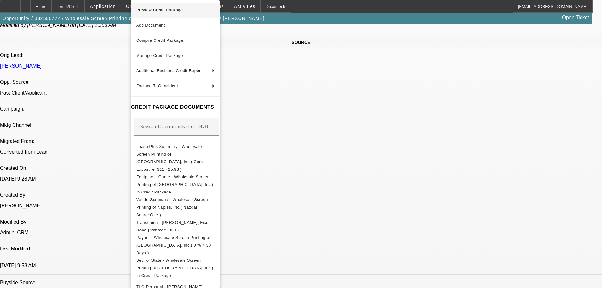
click at [179, 13] on span "Preview Credit Package" at bounding box center [175, 10] width 78 height 8
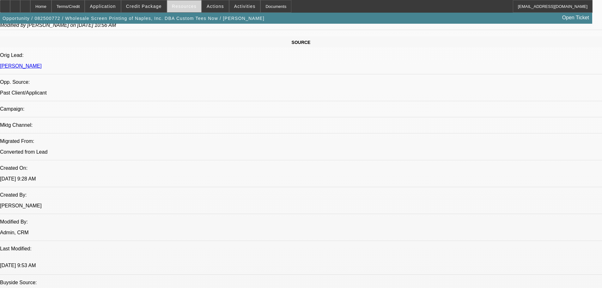
click at [190, 7] on span "Resources" at bounding box center [184, 6] width 25 height 5
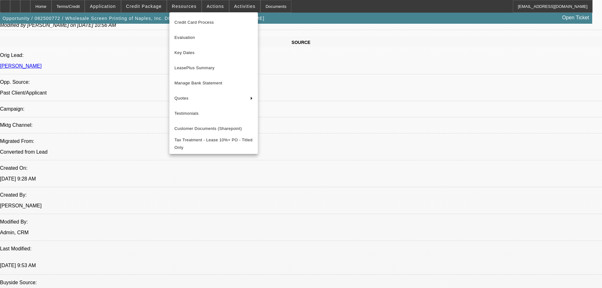
click at [157, 8] on div at bounding box center [301, 144] width 602 height 288
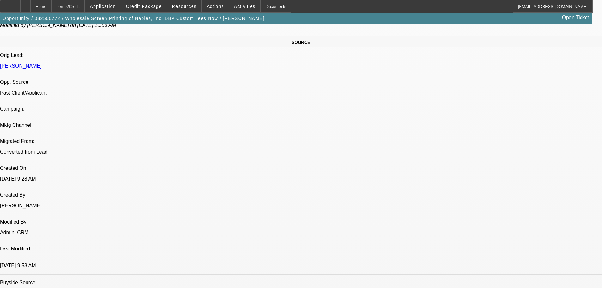
click at [157, 8] on span "Credit Package" at bounding box center [144, 6] width 36 height 5
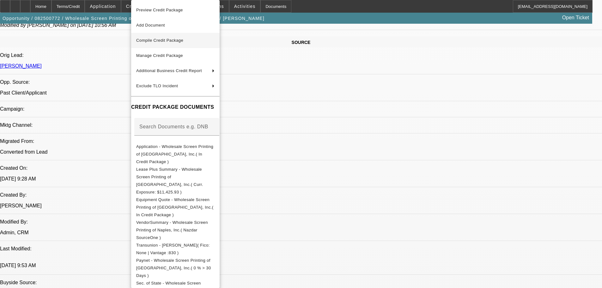
click at [163, 40] on span "Compile Credit Package" at bounding box center [159, 40] width 47 height 5
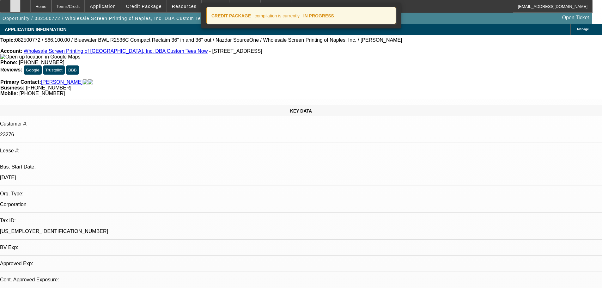
select select "0"
select select "2"
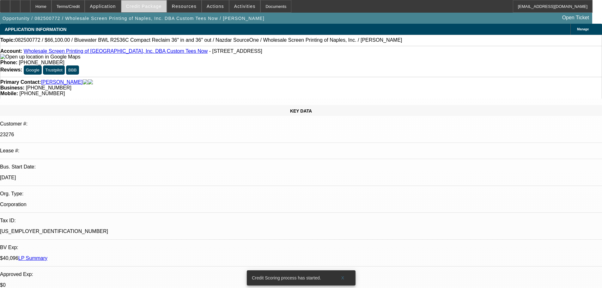
click at [152, 5] on span "Credit Package" at bounding box center [144, 6] width 36 height 5
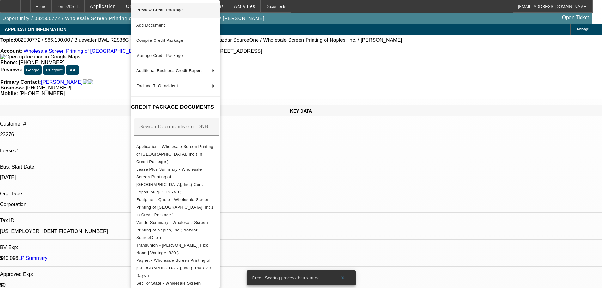
click at [154, 9] on span "Preview Credit Package" at bounding box center [159, 10] width 47 height 5
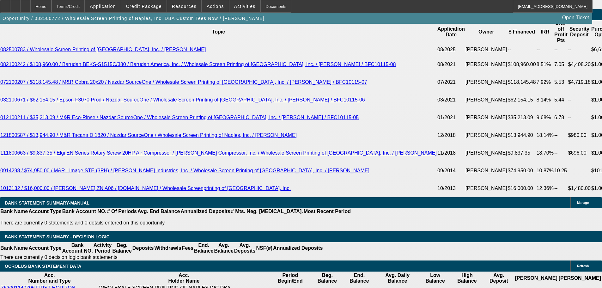
scroll to position [1202, 0]
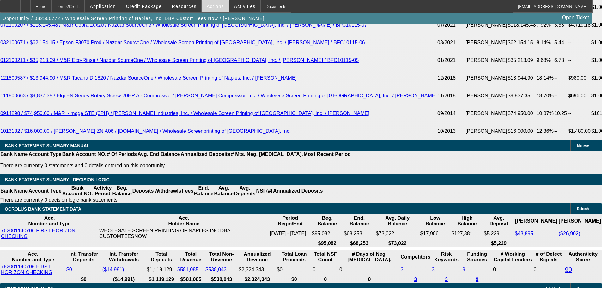
click at [203, 8] on span at bounding box center [215, 6] width 27 height 15
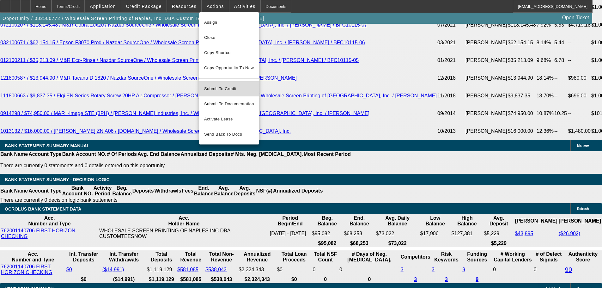
click at [234, 85] on span "Submit To Credit" at bounding box center [229, 89] width 50 height 8
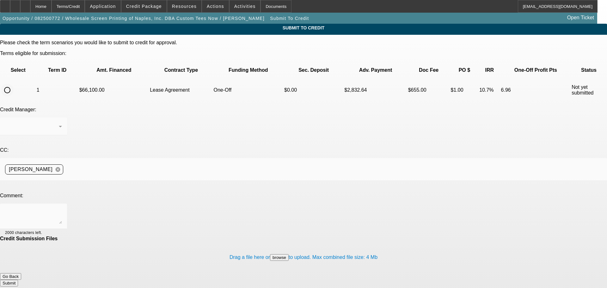
click at [14, 84] on input "radio" at bounding box center [7, 90] width 13 height 13
radio input "true"
click at [62, 209] on textarea at bounding box center [33, 216] width 57 height 15
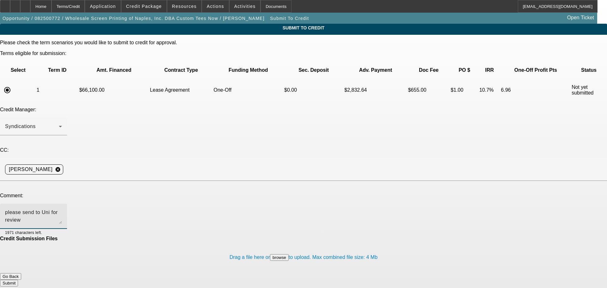
type textarea "please send to Uni for review"
click at [18, 280] on button "Submit" at bounding box center [9, 283] width 18 height 7
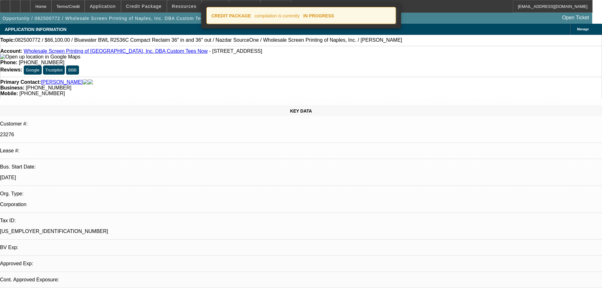
select select "0"
select select "2"
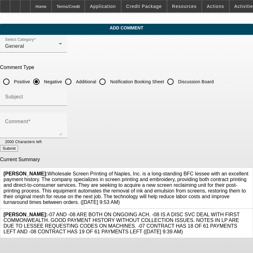
click at [75, 79] on input "Additional" at bounding box center [68, 81] width 13 height 13
radio input "true"
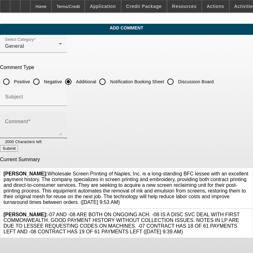
click at [62, 123] on textarea "Comment" at bounding box center [33, 127] width 57 height 15
paste textarea "Wholesale Screen Printing of Naples, Inc. is a long-standing BFC lessee with an…"
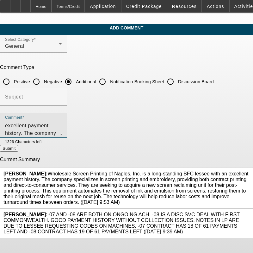
scroll to position [36, 0]
click at [62, 133] on textarea "Wholesale Screen Printing of Naples, Inc. is a long-standing BFC lessee with an…" at bounding box center [33, 127] width 57 height 15
click at [62, 131] on textarea "Wholesale Screen Printing of Naples, Inc. is a long-standing BFC lessee with an…" at bounding box center [33, 127] width 57 height 15
type textarea "Wholesale Screen Printing of Naples, Inc. is a long-standing BFC lessee with an…"
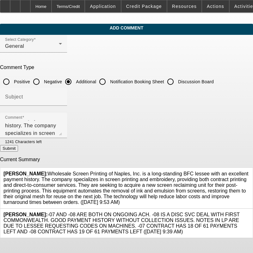
click at [18, 149] on button "Submit" at bounding box center [9, 148] width 18 height 7
radio input "true"
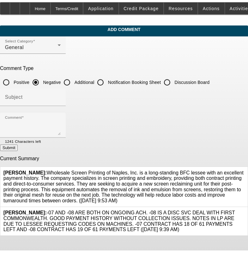
scroll to position [0, 0]
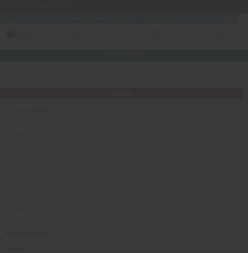
type input "Wholesale Screen Printing of [GEOGRAPHIC_DATA], Inc."
type input "[STREET_ADDRESS]"
type input "34104"
type input "[GEOGRAPHIC_DATA]"
type input "[PHONE_NUMBER]"
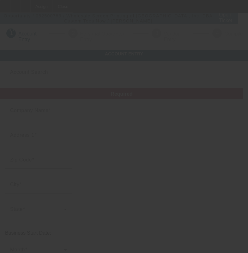
type input "Custom Tees Now"
type input "[EMAIL_ADDRESS][DOMAIN_NAME]"
type input "[PERSON_NAME]"
type input "[PHONE_NUMBER]"
type input "[US_EMPLOYER_IDENTIFICATION_NUMBER]"
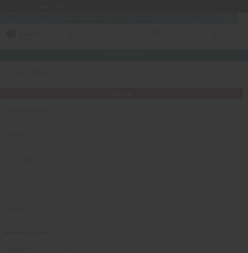
type input "Screen Printing & Embroidery"
type input "[URL][DOMAIN_NAME]"
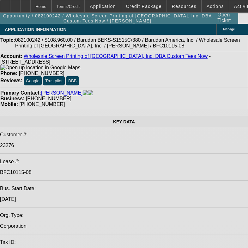
select select "0"
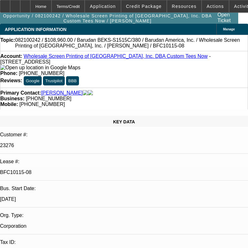
select select "0"
select select "2"
select select "0"
select select "2"
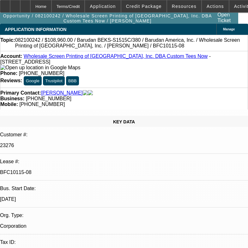
select select "2"
select select "0"
select select "2"
select select "0"
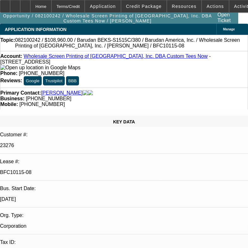
select select "0"
select select "2"
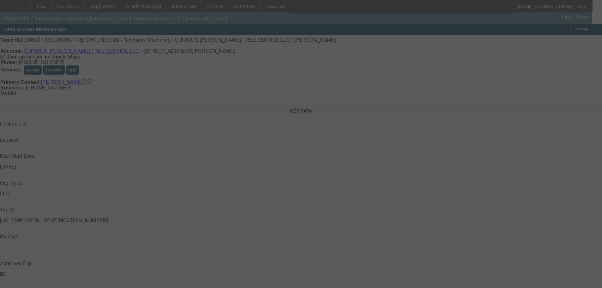
select select "0"
select select "3"
select select "0"
select select "6"
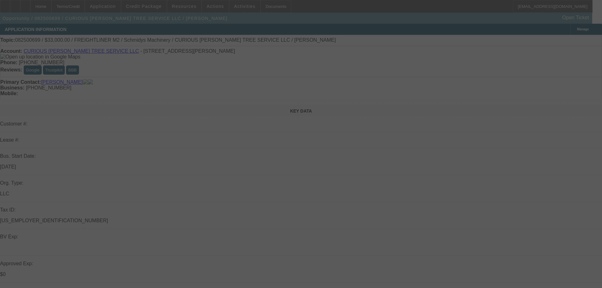
select select "0"
select select "2"
select select "0"
select select "6"
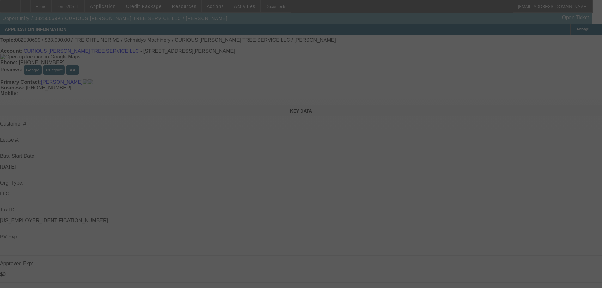
select select "0"
select select "2"
select select "0"
select select "6"
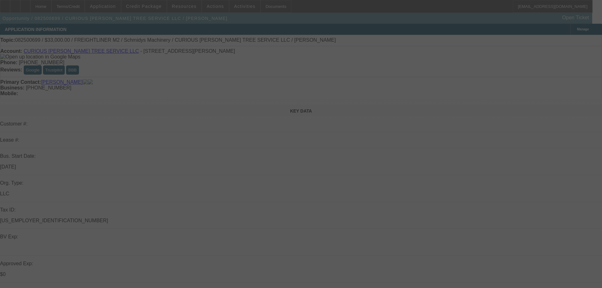
select select "0"
select select "6"
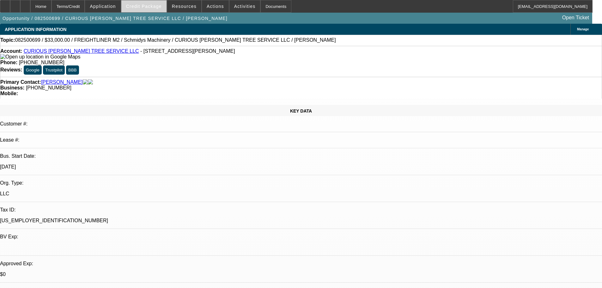
click at [162, 4] on span "Credit Package" at bounding box center [144, 6] width 36 height 5
click at [160, 4] on span "Credit Package" at bounding box center [144, 6] width 36 height 5
click at [159, 4] on span "Credit Package" at bounding box center [144, 6] width 36 height 5
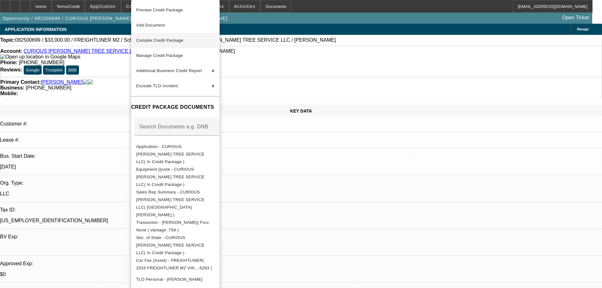
click at [161, 40] on span "Compile Credit Package" at bounding box center [159, 40] width 47 height 5
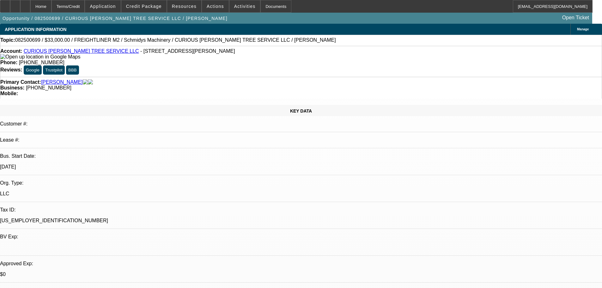
select select "0"
select select "3"
select select "0"
select select "6"
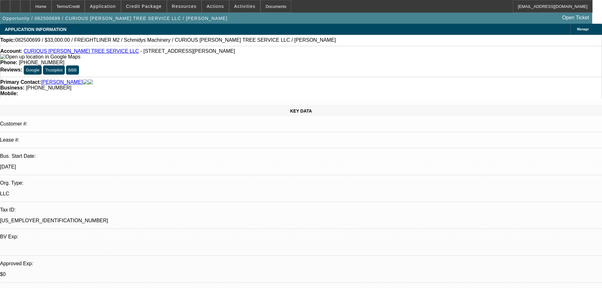
select select "0"
select select "2"
select select "0"
select select "6"
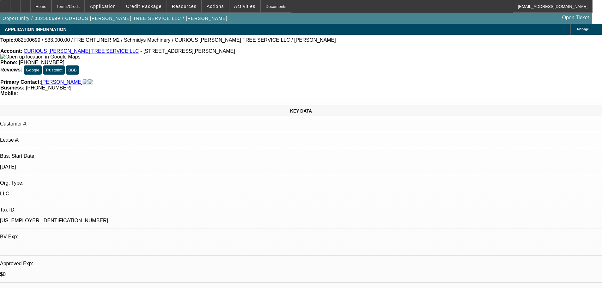
select select "0"
select select "2"
select select "0"
select select "6"
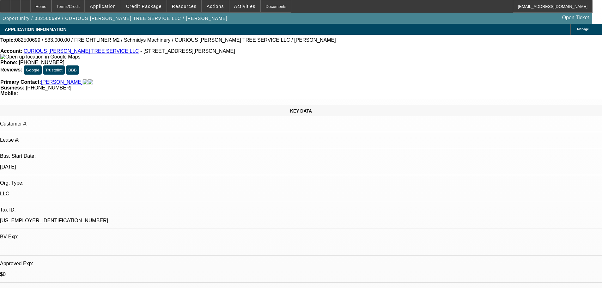
select select "0"
select select "6"
click at [159, 9] on span at bounding box center [143, 6] width 45 height 15
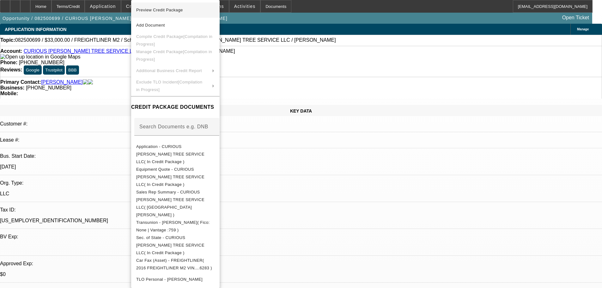
click at [165, 10] on span "Preview Credit Package" at bounding box center [159, 10] width 47 height 5
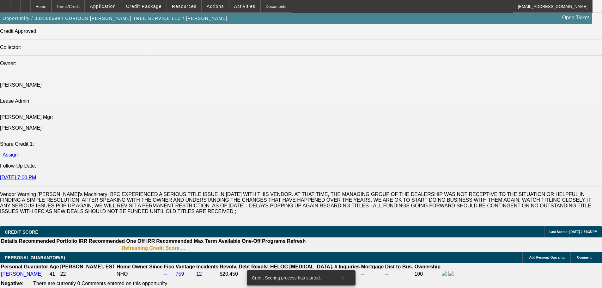
scroll to position [854, 0]
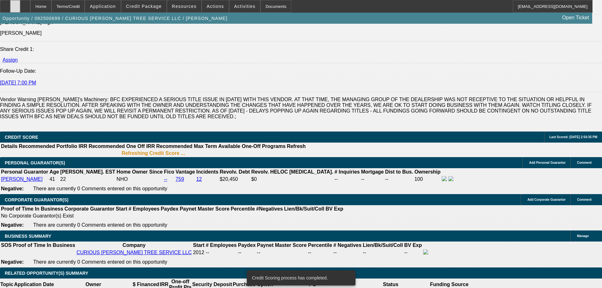
click at [20, 3] on div at bounding box center [15, 6] width 10 height 13
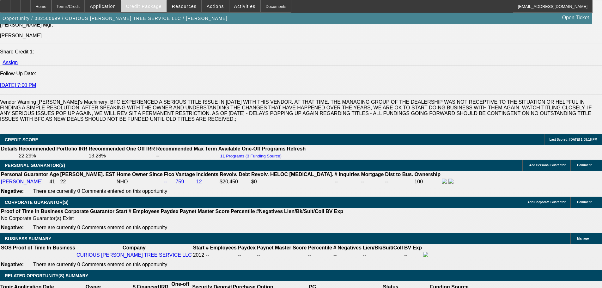
click at [157, 7] on span "Credit Package" at bounding box center [144, 6] width 36 height 5
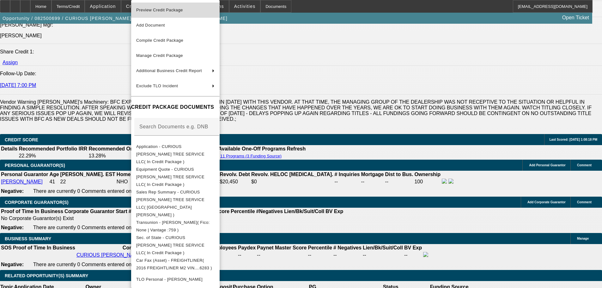
click at [160, 12] on span "Preview Credit Package" at bounding box center [159, 10] width 47 height 5
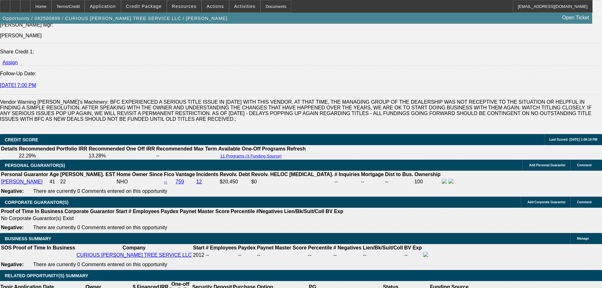
drag, startPoint x: 110, startPoint y: 149, endPoint x: 195, endPoint y: 141, distance: 85.5
type input "$23,000.00"
type input "UNKNOWN"
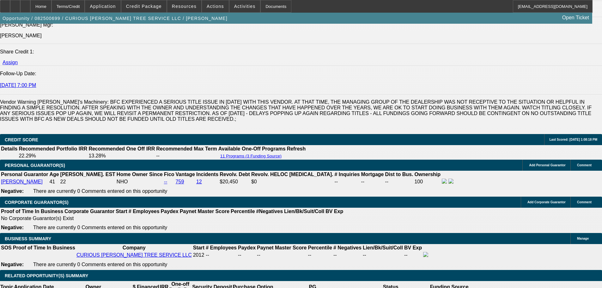
type input "$1,087.37"
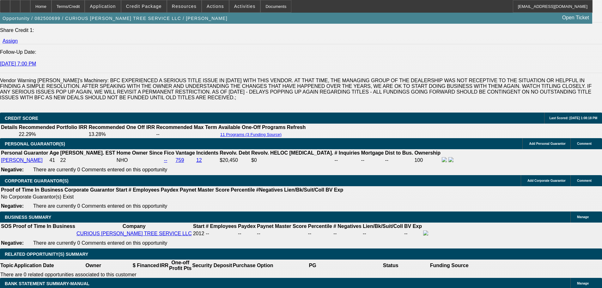
scroll to position [820, 0]
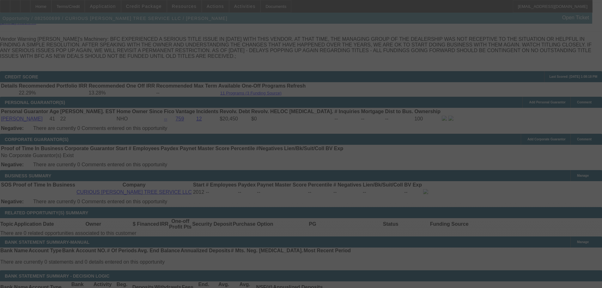
scroll to position [915, 0]
select select "0"
select select "3"
select select "0"
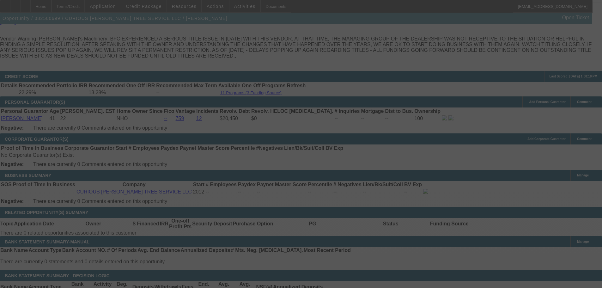
select select "6"
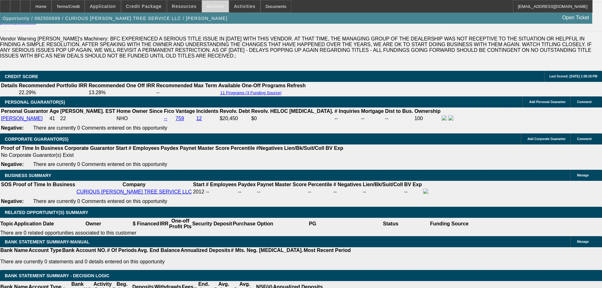
click at [208, 9] on span at bounding box center [215, 6] width 27 height 15
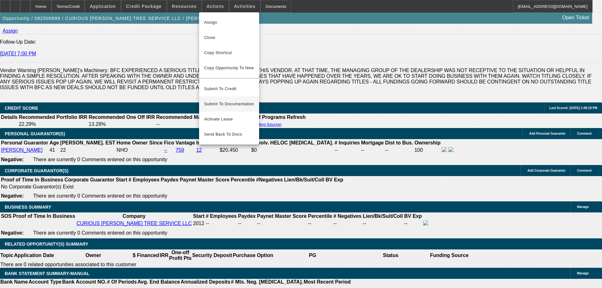
scroll to position [851, 0]
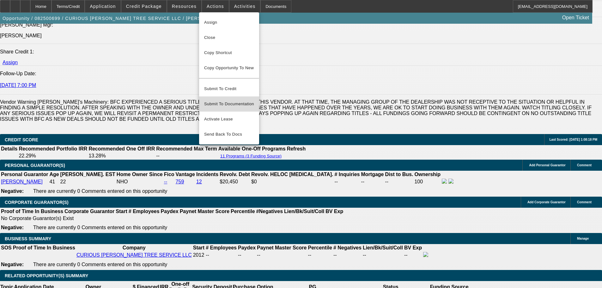
click at [244, 100] on span "Submit To Documentation" at bounding box center [229, 104] width 50 height 8
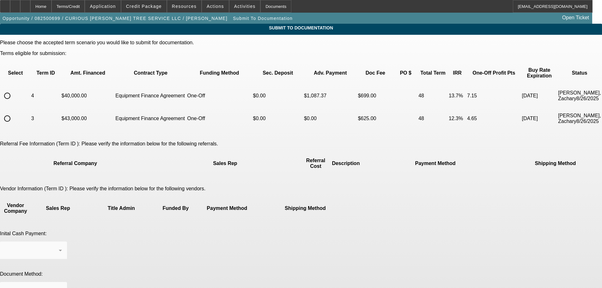
click at [14, 89] on input "radio" at bounding box center [7, 95] width 13 height 13
radio input "true"
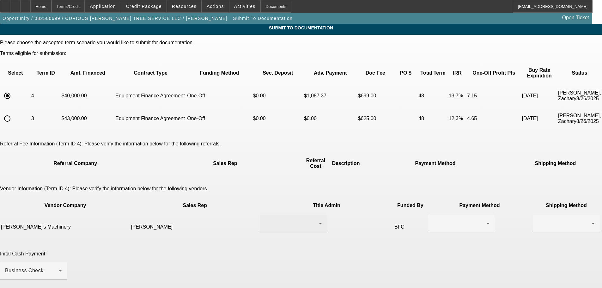
click at [265, 220] on div at bounding box center [292, 224] width 54 height 8
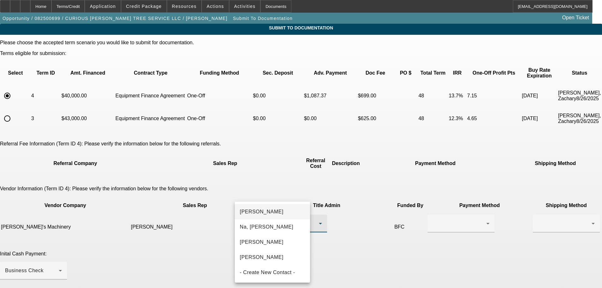
click at [266, 212] on span "Kelch, Jessika" at bounding box center [262, 212] width 44 height 8
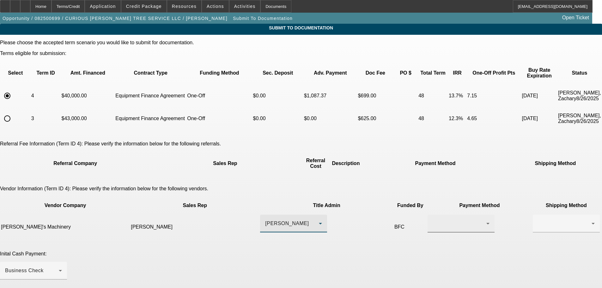
click at [433, 215] on div at bounding box center [461, 224] width 57 height 18
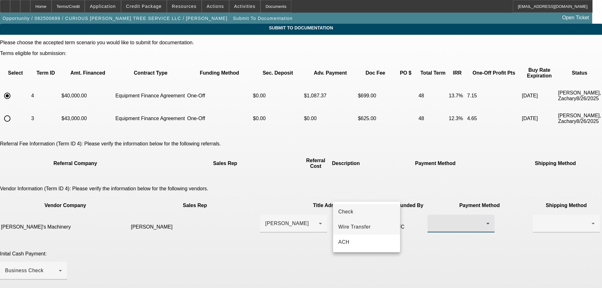
click at [363, 226] on span "Wire Transfer" at bounding box center [354, 227] width 33 height 8
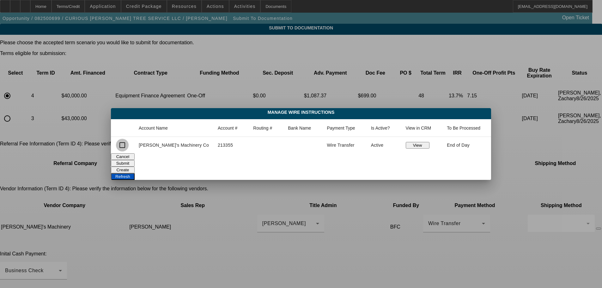
click at [129, 144] on input "checkbox" at bounding box center [122, 145] width 13 height 13
checkbox input "true"
click at [135, 161] on button "Submit" at bounding box center [123, 163] width 24 height 7
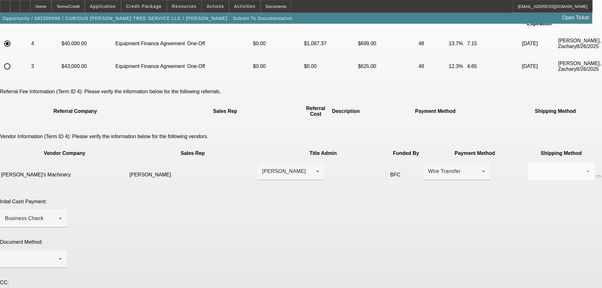
scroll to position [63, 0]
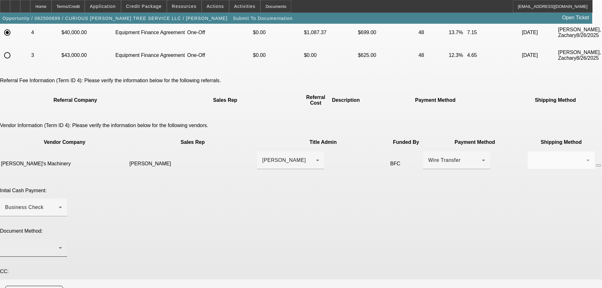
click at [62, 239] on div at bounding box center [33, 248] width 57 height 18
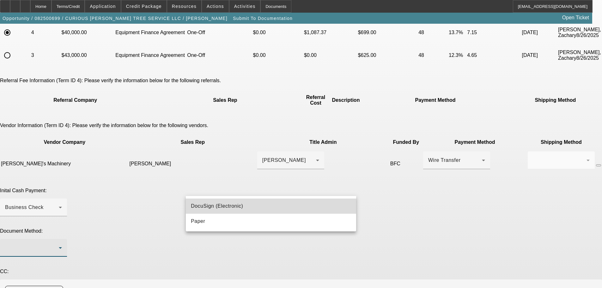
click at [232, 205] on span "DocuSign (Electronic)" at bounding box center [217, 206] width 52 height 8
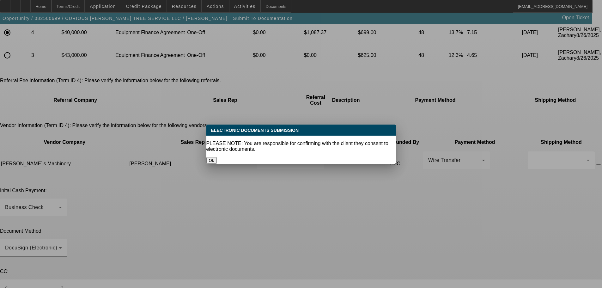
click at [217, 157] on button "Ok" at bounding box center [212, 160] width 10 height 7
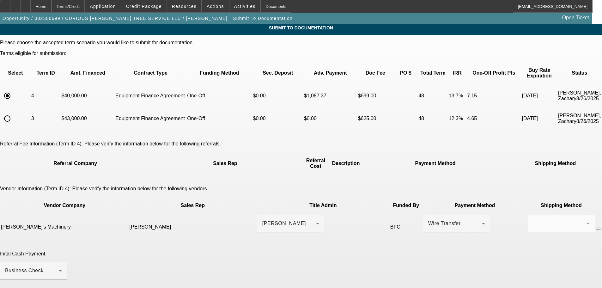
scroll to position [63, 0]
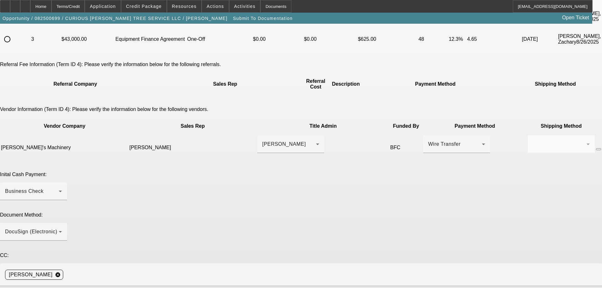
scroll to position [111, 0]
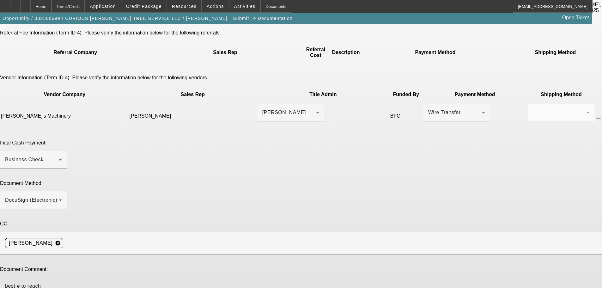
type textarea "best # to reach Travin: 314-374-4939"
type textarea "r"
type textarea "p"
type textarea "raised DP and rate"
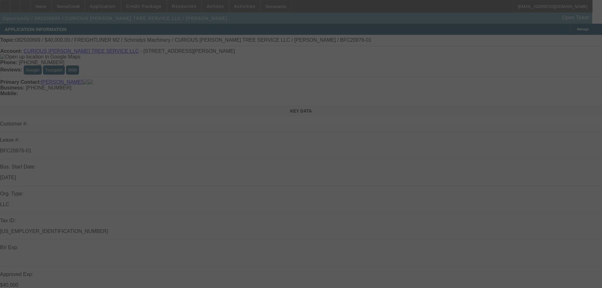
select select "0"
select select "3"
select select "0"
select select "6"
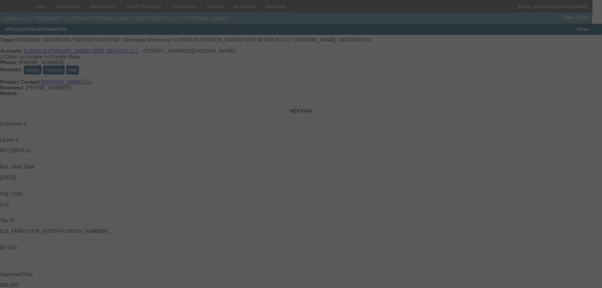
select select "0"
select select "2"
select select "0"
select select "6"
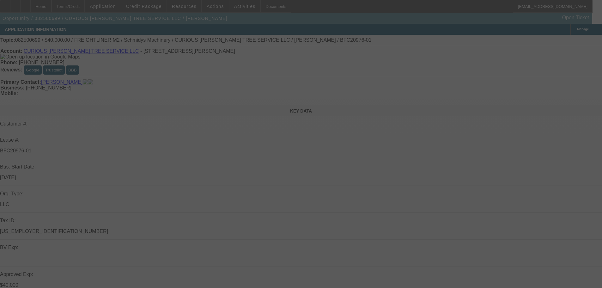
select select "0"
select select "2"
select select "0"
select select "6"
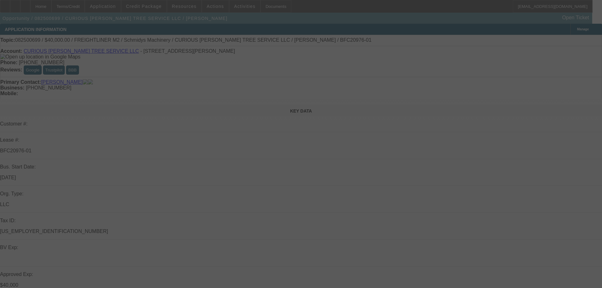
select select "0"
select select "6"
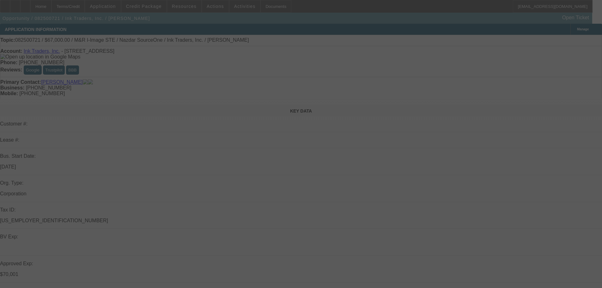
select select "0"
select select "2"
select select "0.1"
select select "4"
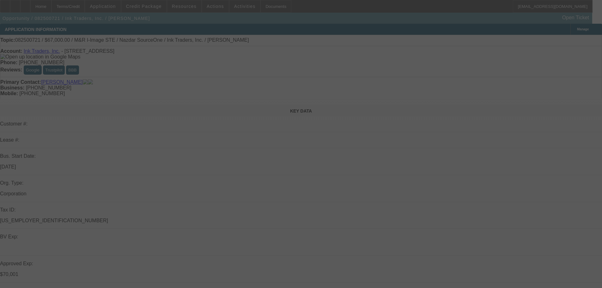
select select "0"
select select "2"
select select "0.1"
select select "4"
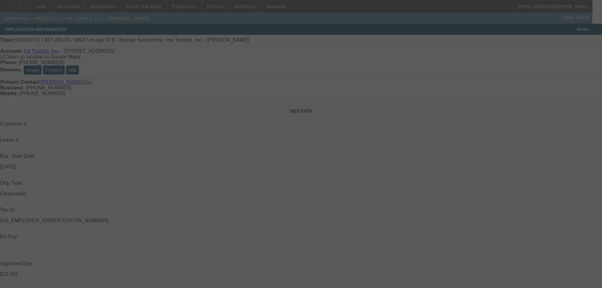
select select "0"
select select "2"
select select "0.1"
select select "4"
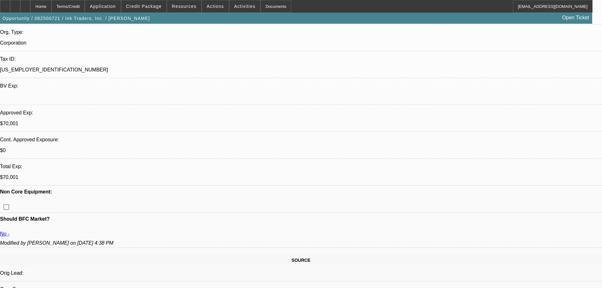
scroll to position [190, 0]
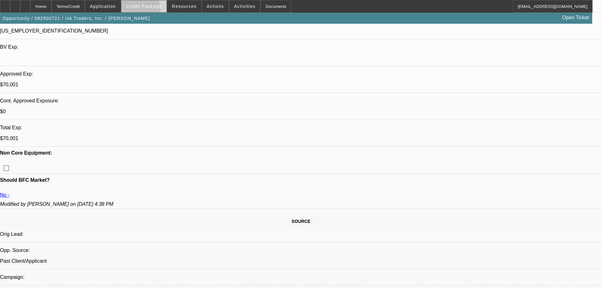
click at [149, 10] on span at bounding box center [143, 6] width 45 height 15
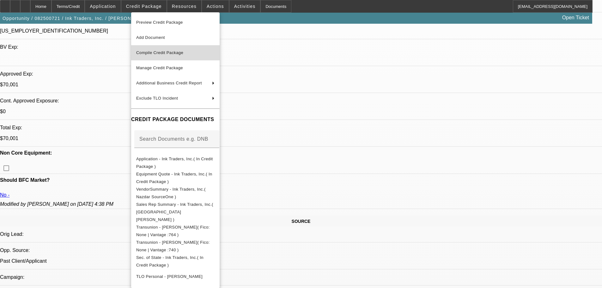
click at [157, 49] on span "Compile Credit Package" at bounding box center [175, 53] width 78 height 8
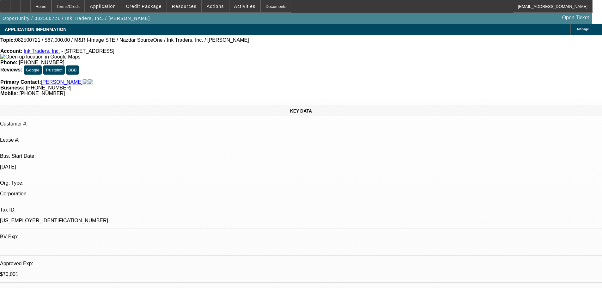
select select "0"
select select "2"
select select "0.1"
select select "4"
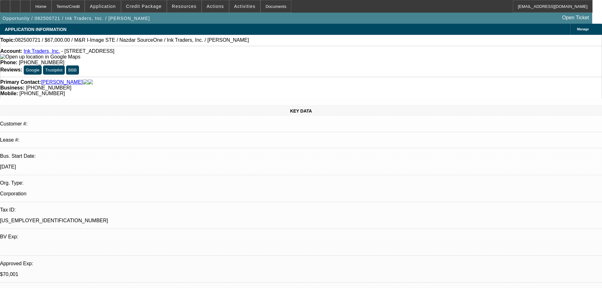
select select "0"
select select "2"
select select "0.1"
select select "4"
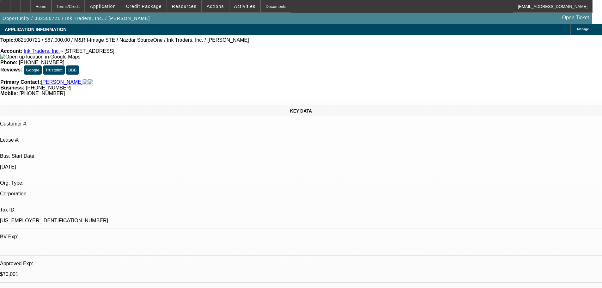
select select "0"
select select "2"
select select "0.1"
select select "4"
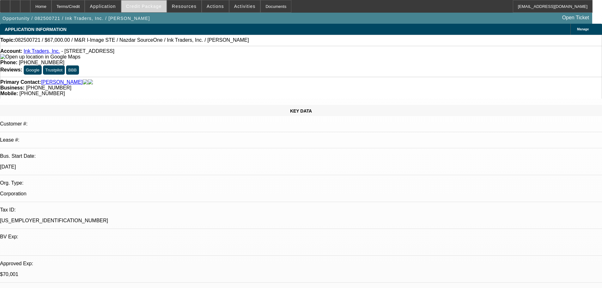
click at [154, 6] on span "Credit Package" at bounding box center [144, 6] width 36 height 5
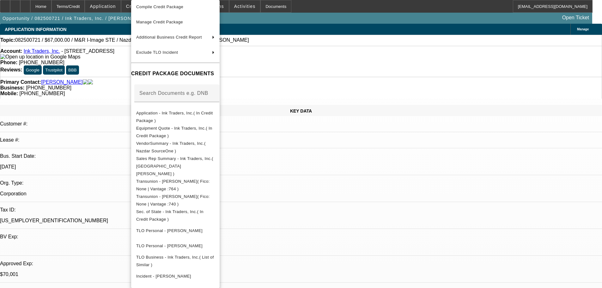
scroll to position [88, 0]
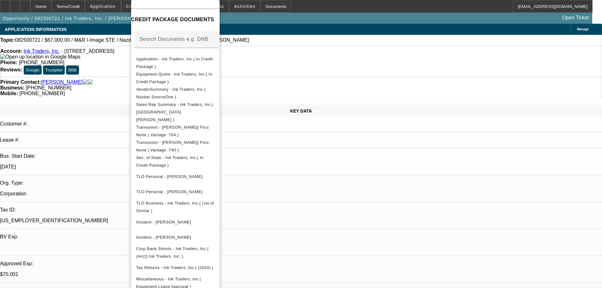
click at [112, 102] on div at bounding box center [301, 144] width 602 height 288
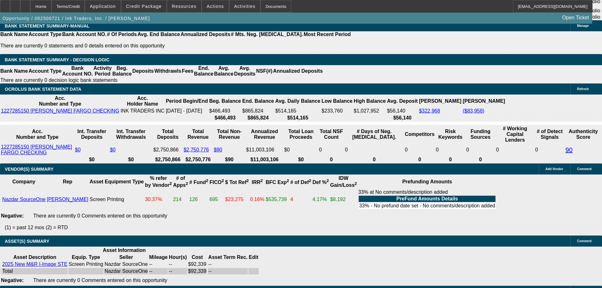
scroll to position [1044, 0]
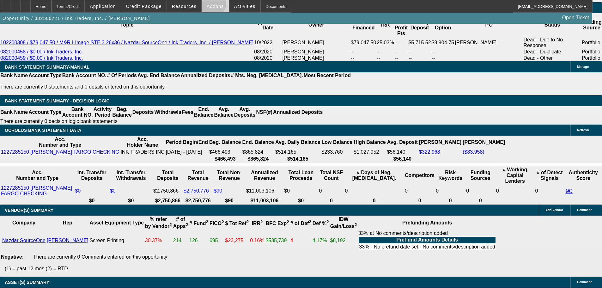
click at [208, 4] on span "Actions" at bounding box center [215, 6] width 17 height 5
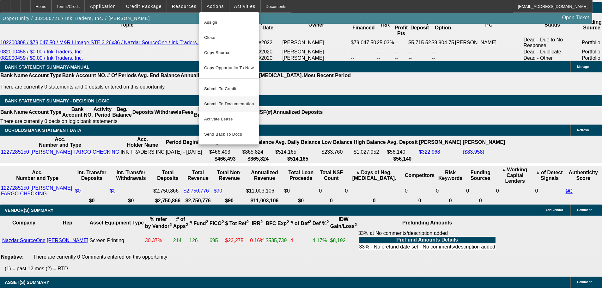
click at [237, 100] on span "Submit To Documentation" at bounding box center [229, 104] width 50 height 8
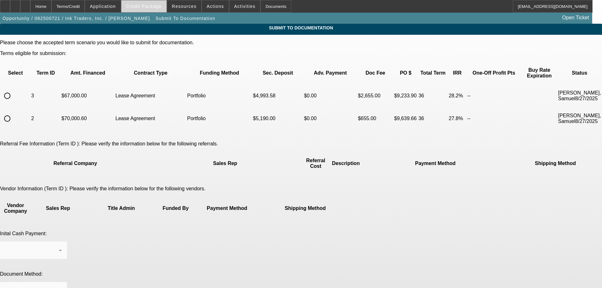
click at [150, 6] on span "Credit Package" at bounding box center [144, 6] width 36 height 5
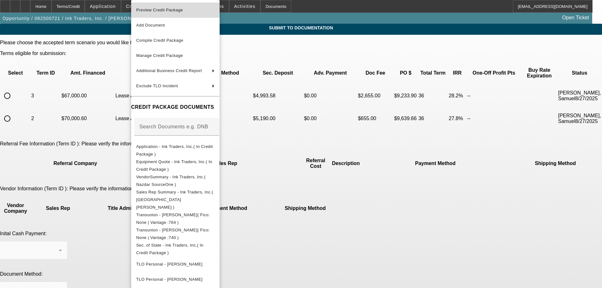
click at [159, 10] on span "Preview Credit Package" at bounding box center [159, 10] width 47 height 5
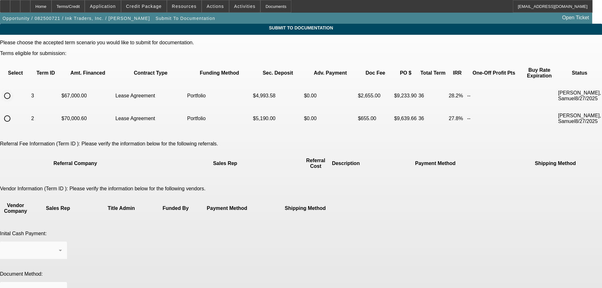
click at [14, 89] on input "radio" at bounding box center [7, 95] width 13 height 13
radio input "true"
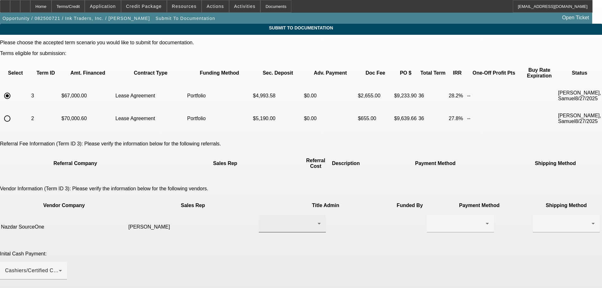
click at [279, 215] on div at bounding box center [292, 224] width 57 height 18
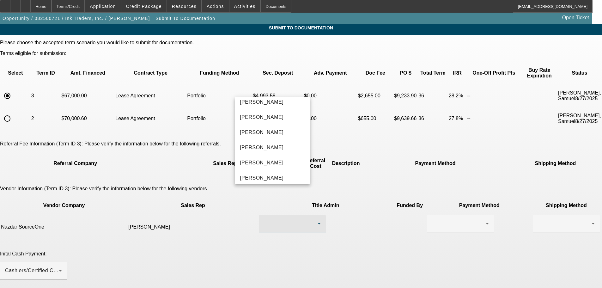
scroll to position [126, 0]
click at [271, 118] on span "[PERSON_NAME]" at bounding box center [262, 117] width 44 height 8
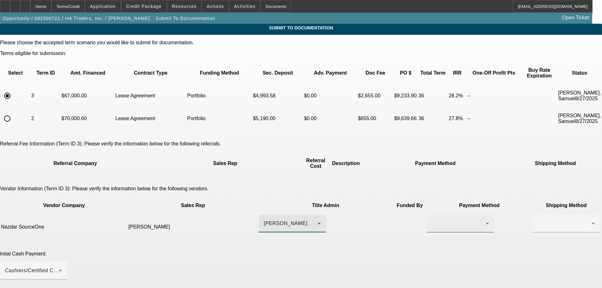
click at [432, 220] on div at bounding box center [459, 224] width 54 height 8
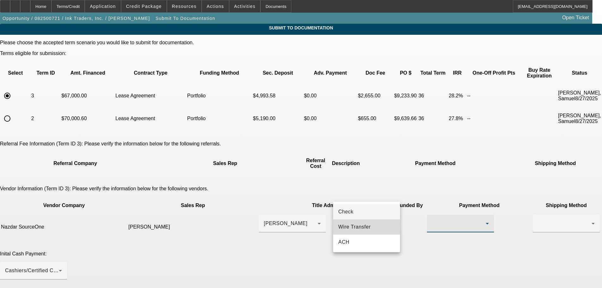
click at [356, 228] on span "Wire Transfer" at bounding box center [354, 227] width 33 height 8
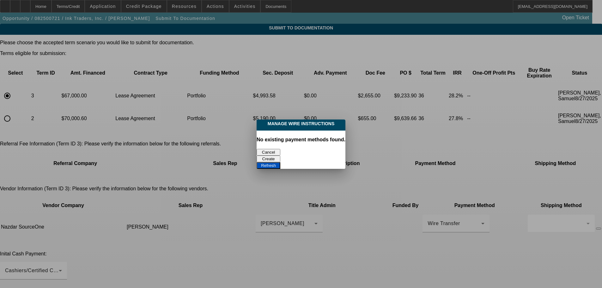
click at [266, 149] on button "Cancel" at bounding box center [269, 152] width 24 height 7
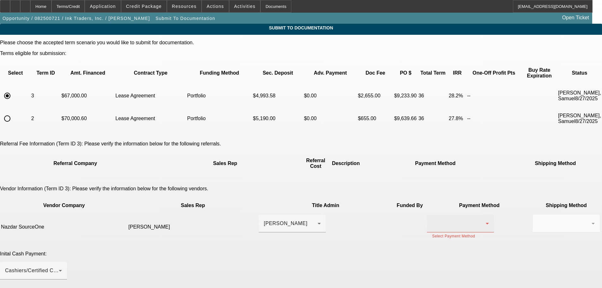
click at [432, 215] on div at bounding box center [460, 224] width 57 height 18
click at [349, 240] on span "ACH" at bounding box center [343, 242] width 11 height 8
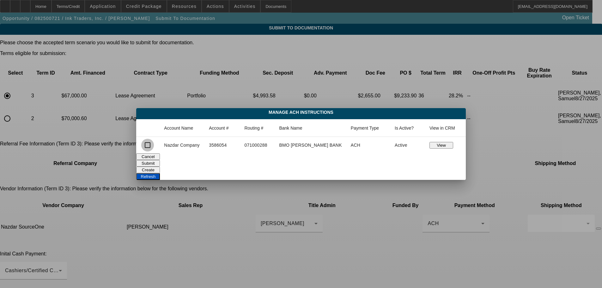
click at [154, 148] on input "checkbox" at bounding box center [147, 145] width 13 height 13
checkbox input "true"
click at [160, 163] on button "Submit" at bounding box center [148, 163] width 24 height 7
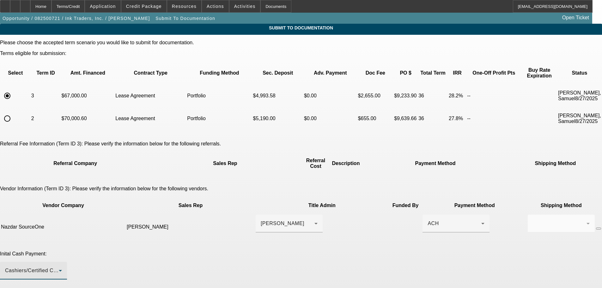
click at [65, 268] on span "Cashiers/Certified Check" at bounding box center [35, 270] width 60 height 5
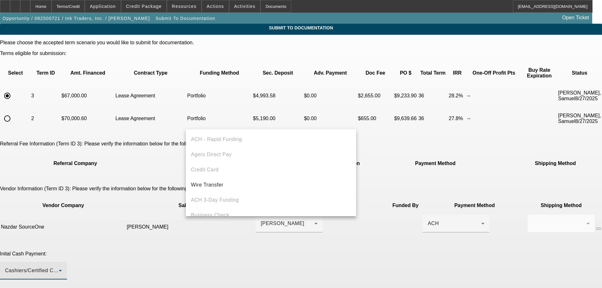
scroll to position [22, 0]
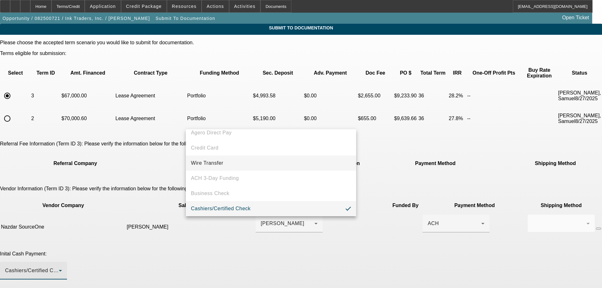
click at [223, 164] on span "Wire Transfer" at bounding box center [207, 163] width 33 height 8
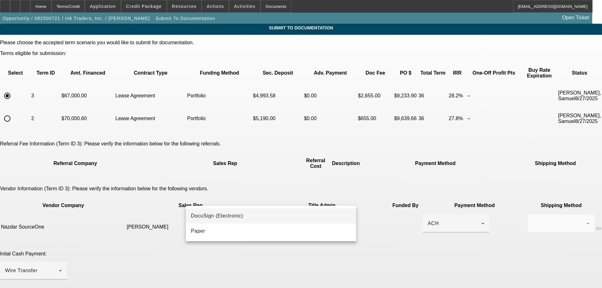
click at [225, 210] on mat-option "DocuSign (Electronic)" at bounding box center [271, 215] width 170 height 15
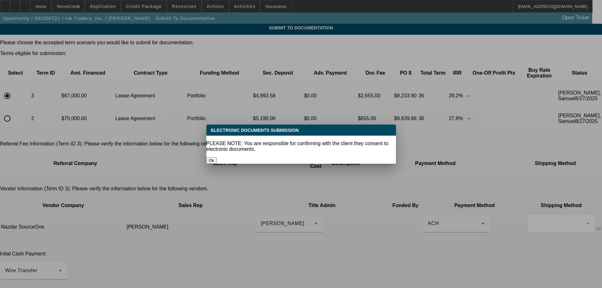
click at [217, 157] on button "Ok" at bounding box center [212, 160] width 10 height 7
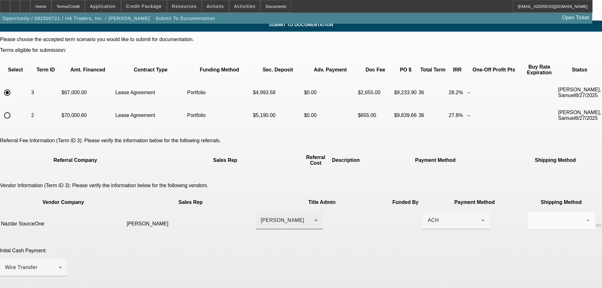
scroll to position [111, 0]
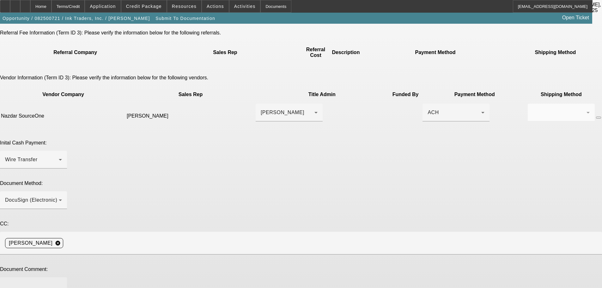
click at [62, 282] on textarea at bounding box center [33, 289] width 57 height 15
type textarea "[PERSON_NAME] is the best contact: [PHONE_NUMBER]"
type textarea "cost of equipment was discounted more by [PERSON_NAME]"
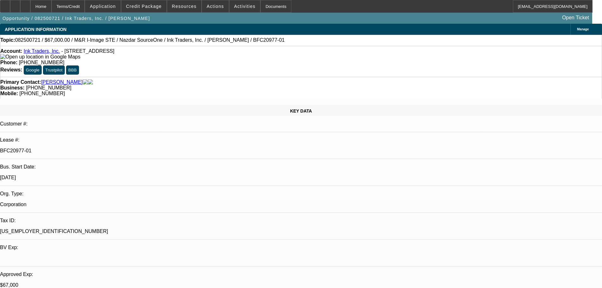
select select "0"
select select "2"
select select "0.1"
select select "4"
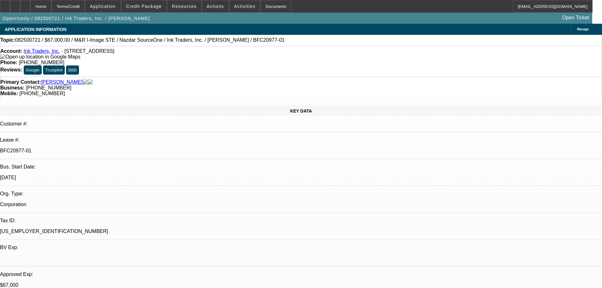
select select "0"
select select "2"
select select "0.1"
select select "4"
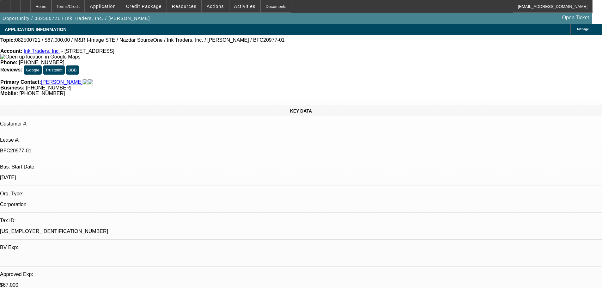
select select "0"
select select "2"
select select "0.1"
select select "4"
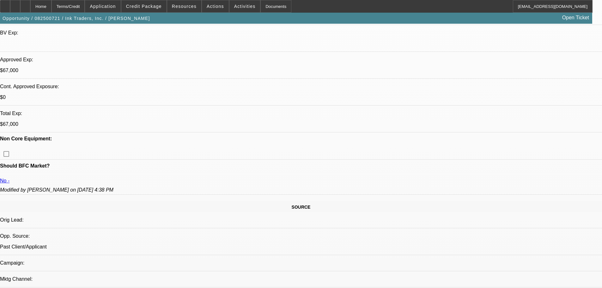
scroll to position [221, 0]
